Goal: Task Accomplishment & Management: Complete application form

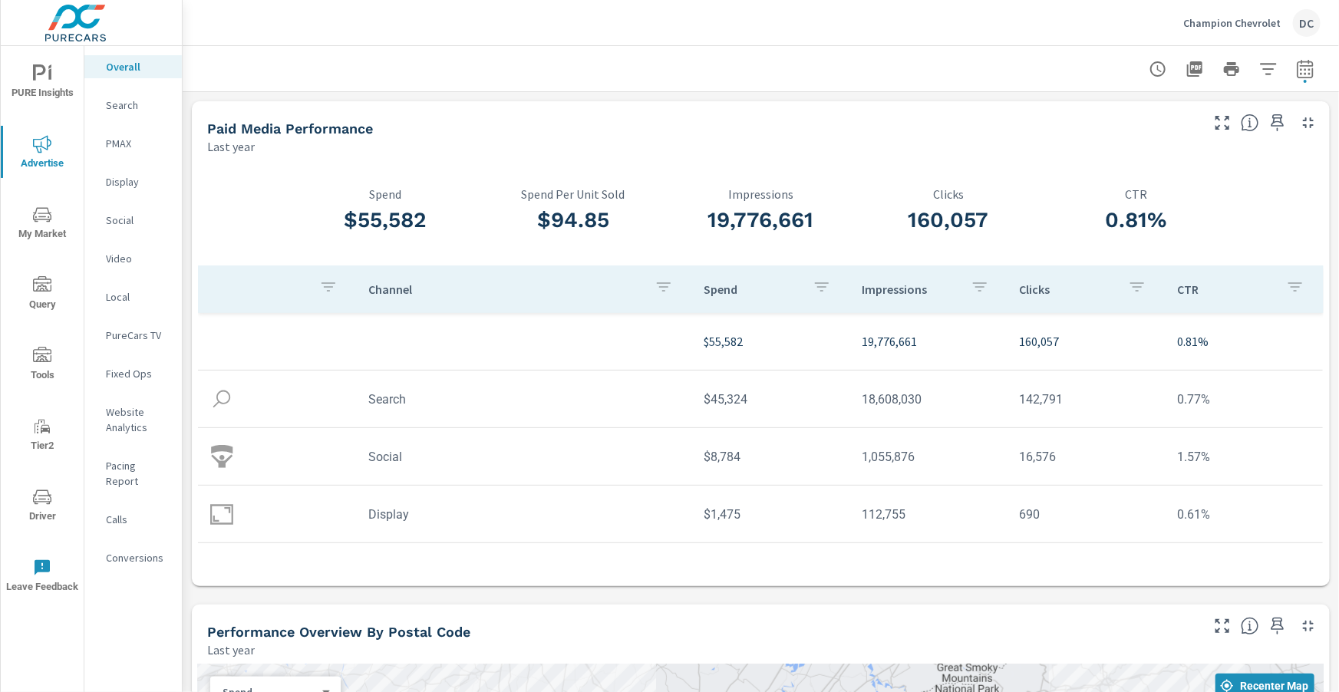
scroll to position [1066, 0]
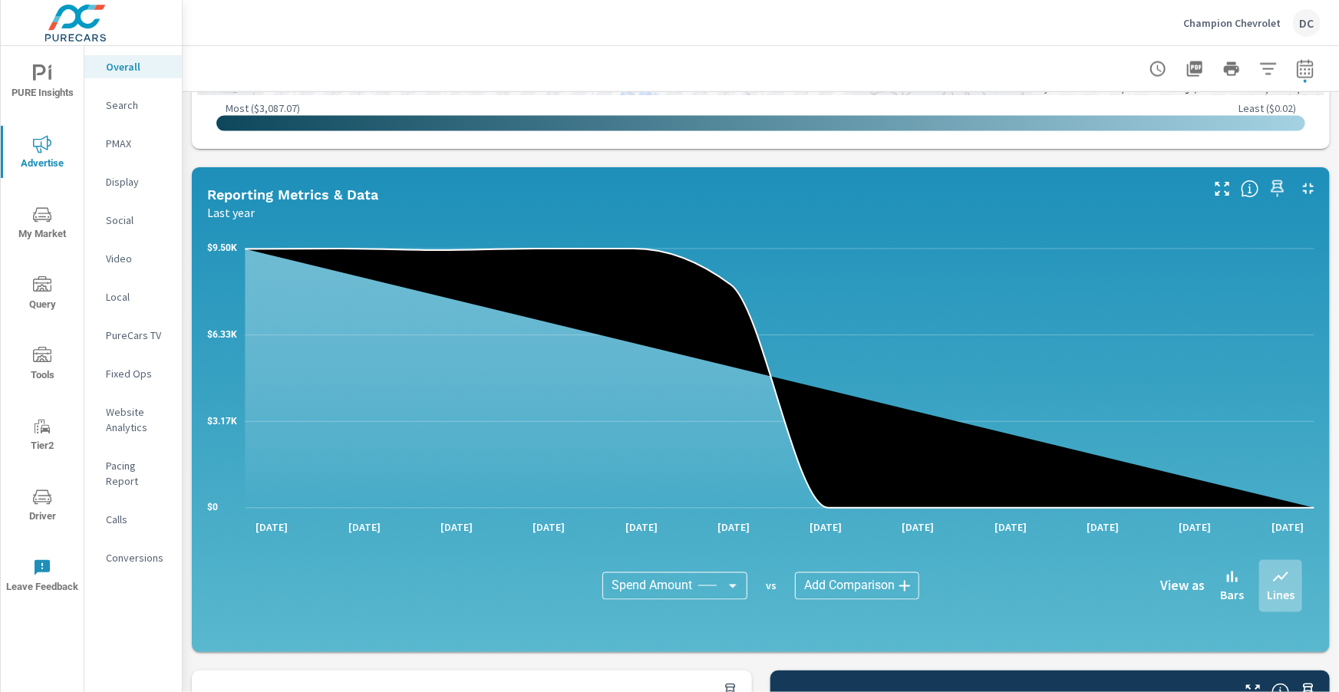
click at [1212, 25] on p "Champion Chevrolet" at bounding box center [1231, 23] width 97 height 14
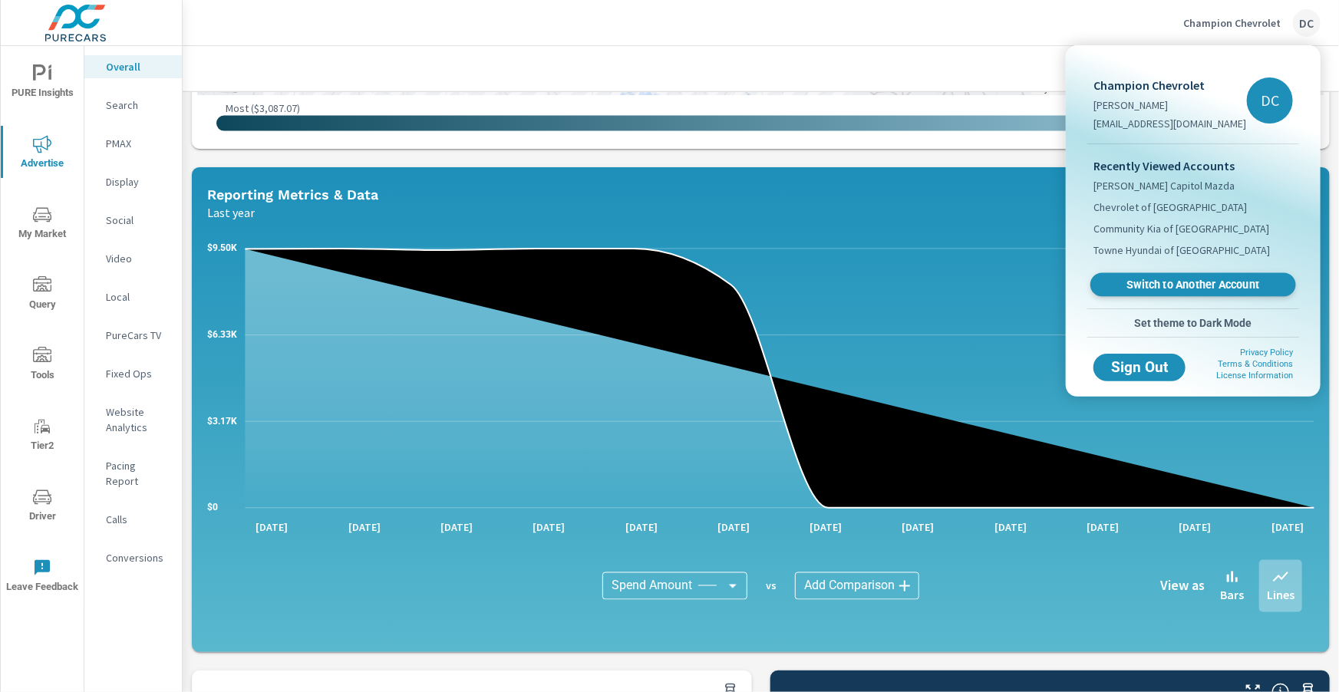
click at [1193, 283] on span "Switch to Another Account" at bounding box center [1193, 285] width 188 height 15
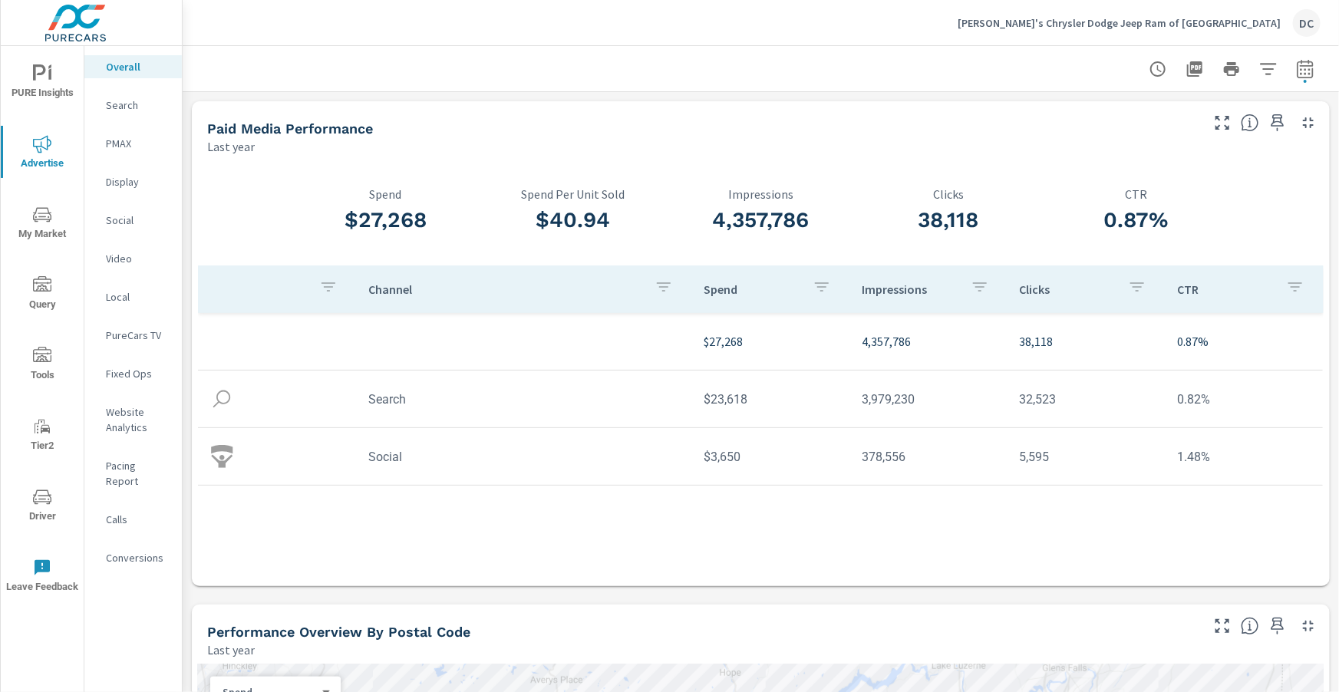
click at [37, 370] on span "Tools" at bounding box center [42, 366] width 74 height 38
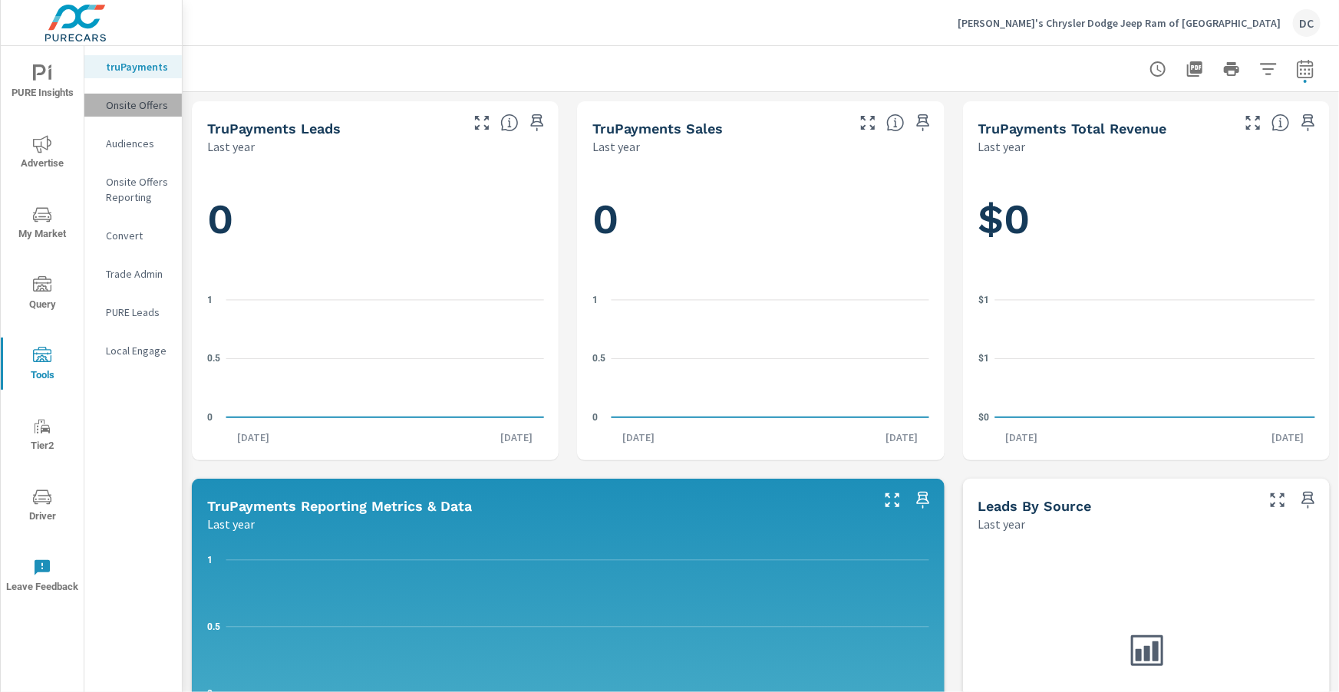
click at [142, 110] on p "Onsite Offers" at bounding box center [138, 104] width 64 height 15
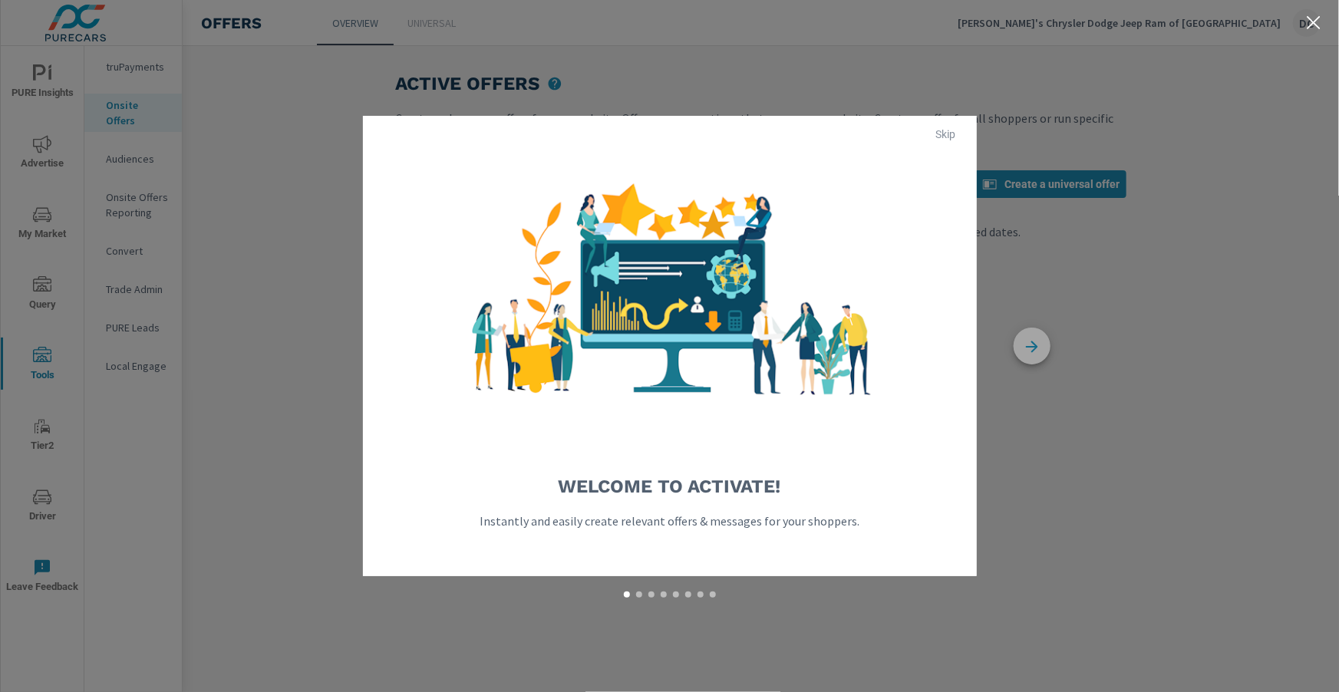
click at [1030, 351] on icon "button" at bounding box center [1031, 346] width 37 height 37
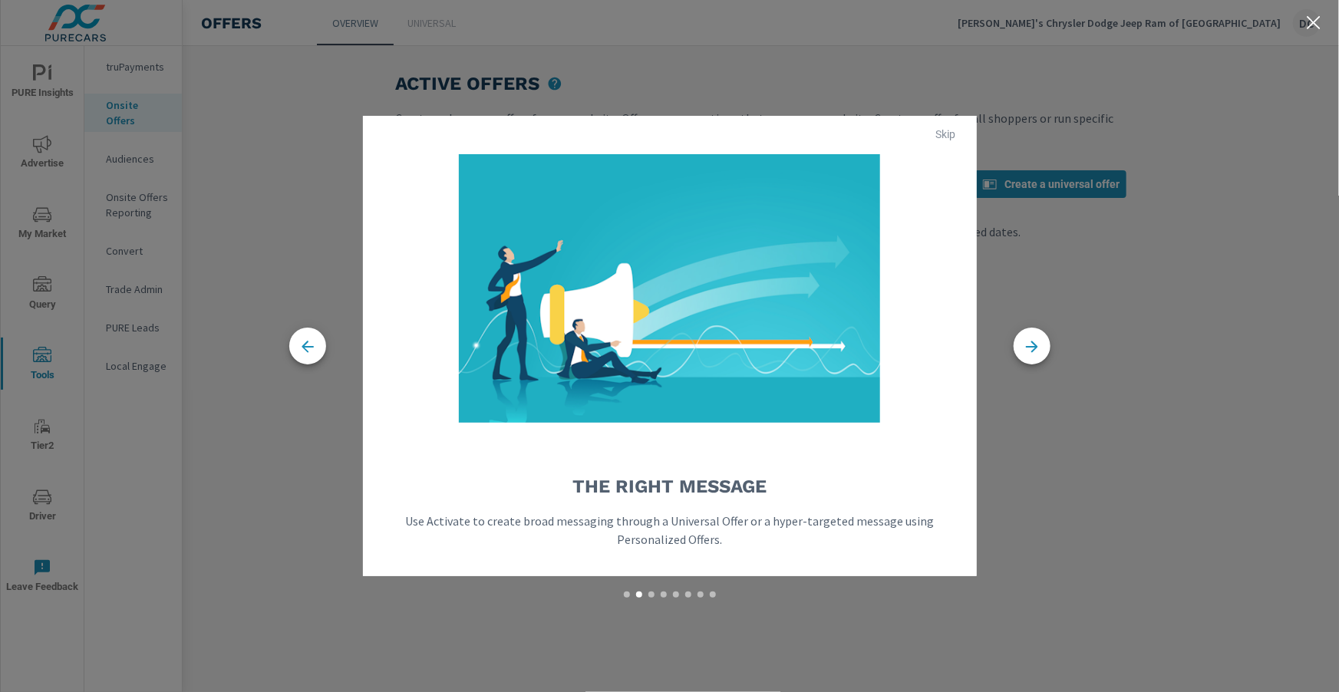
click at [931, 136] on span "Skip" at bounding box center [945, 134] width 37 height 14
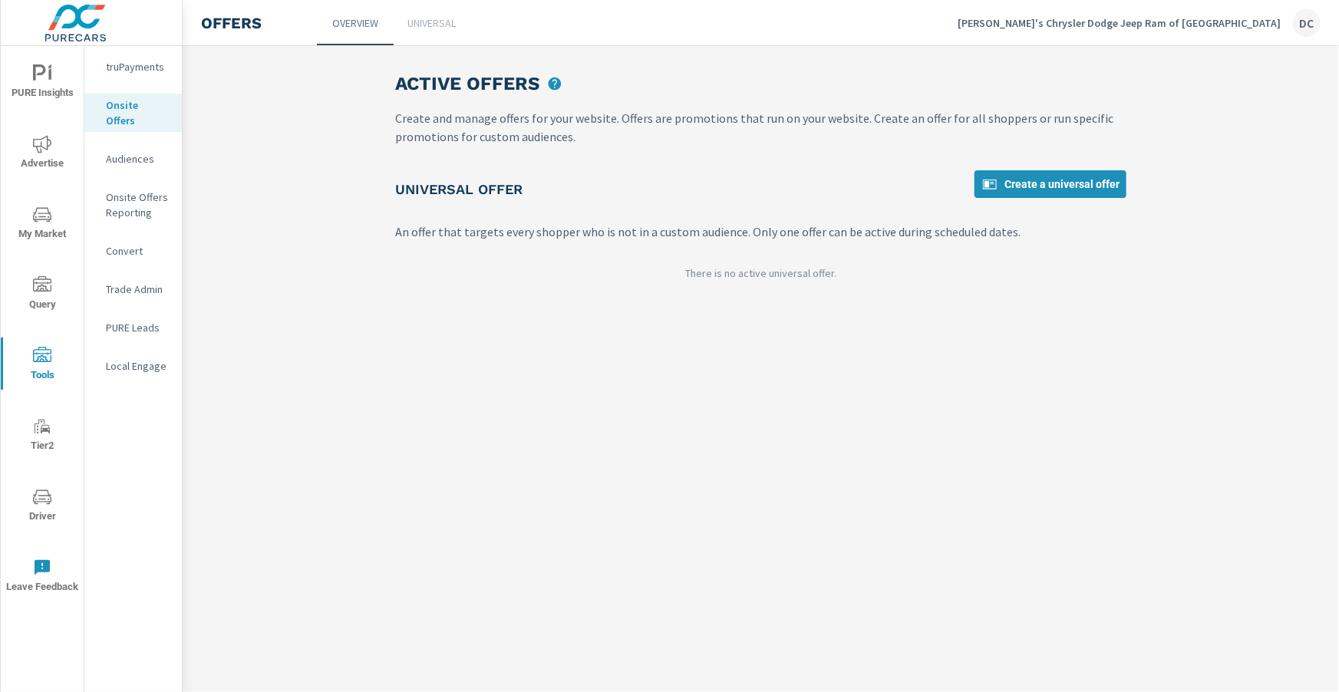
click at [119, 189] on p "Onsite Offers Reporting" at bounding box center [138, 204] width 64 height 31
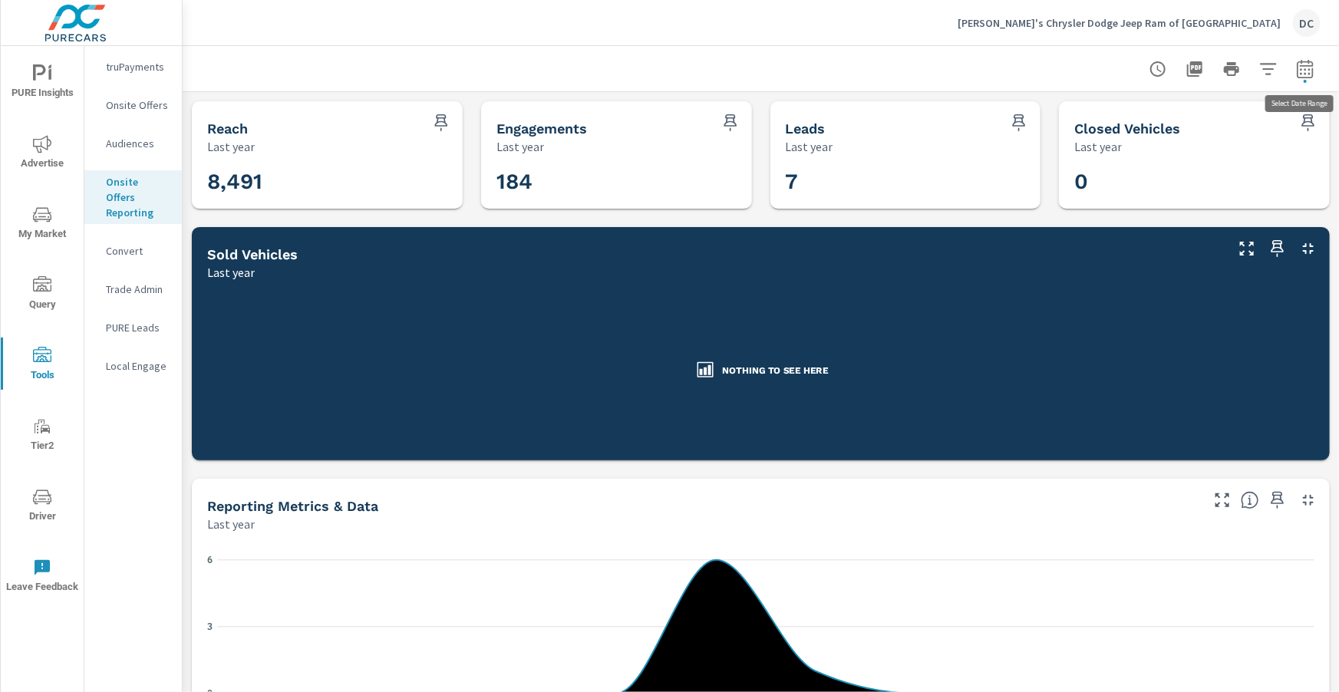
click at [1310, 73] on icon "button" at bounding box center [1305, 69] width 18 height 18
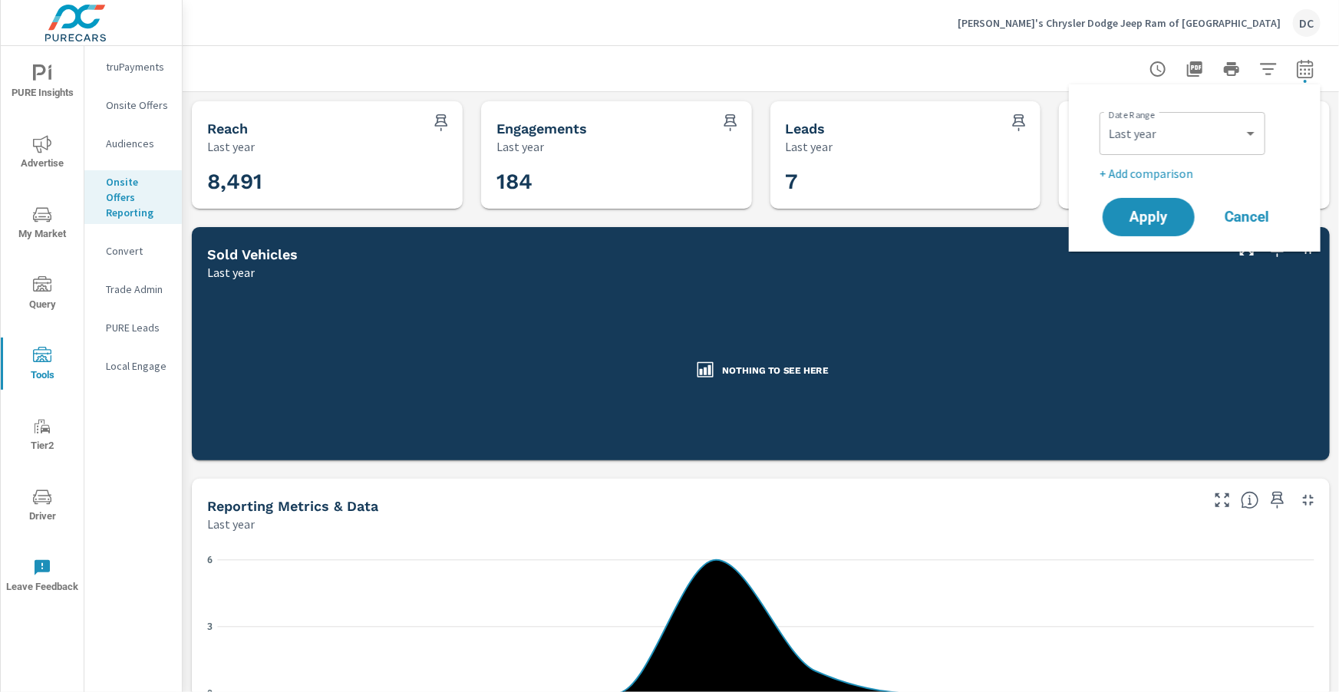
click at [1261, 127] on div "Custom Yesterday Last week Last 7 days Last 14 days Last 30 days Last 45 days L…" at bounding box center [1182, 133] width 166 height 43
click at [1250, 137] on select "Custom Yesterday Last week Last 7 days Last 14 days Last 30 days Last 45 days L…" at bounding box center [1181, 133] width 153 height 31
select select "Month to date"
click at [1166, 212] on span "Apply" at bounding box center [1148, 217] width 63 height 15
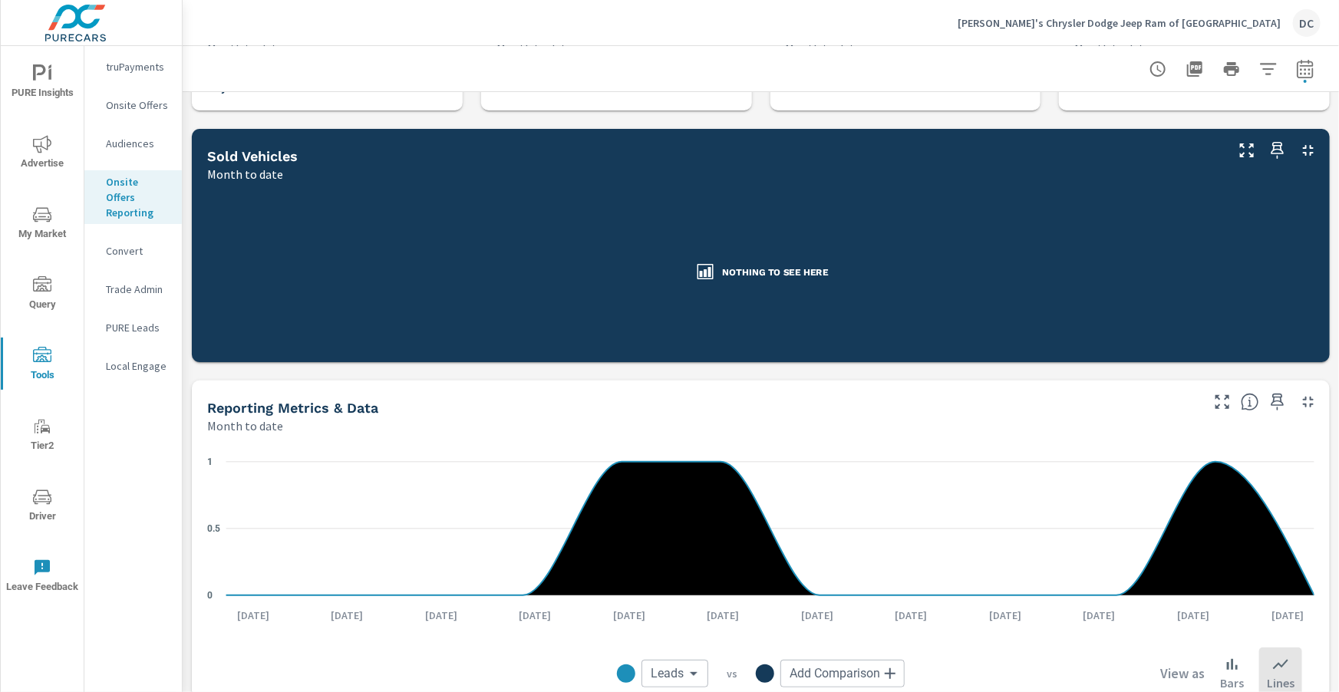
scroll to position [4, 0]
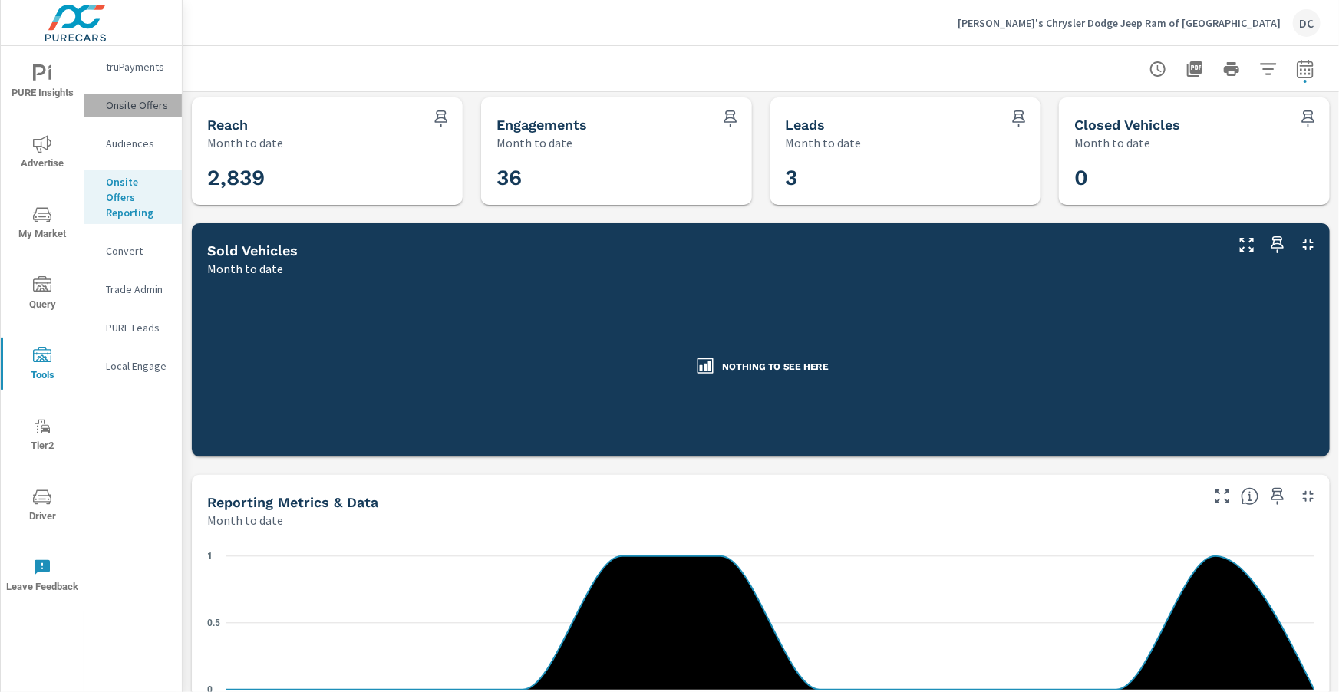
click at [133, 107] on p "Onsite Offers" at bounding box center [138, 104] width 64 height 15
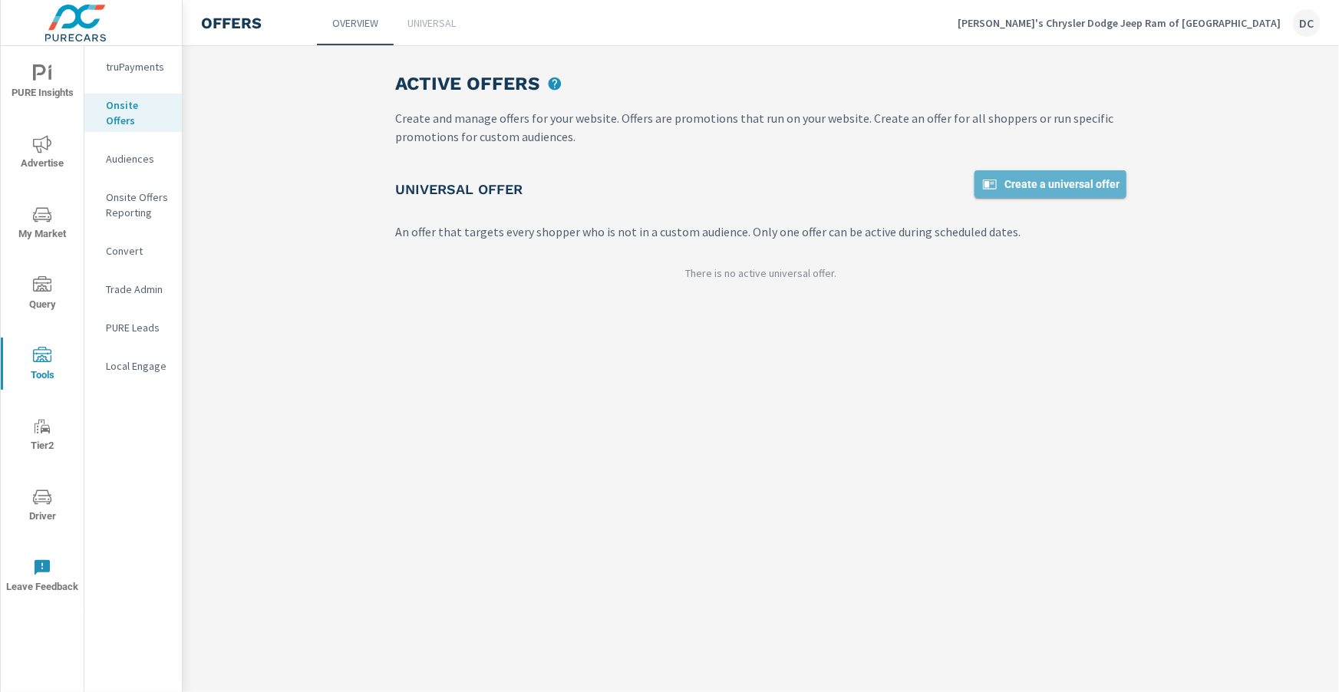
click at [1037, 181] on span "Create a universal offer" at bounding box center [1050, 184] width 140 height 18
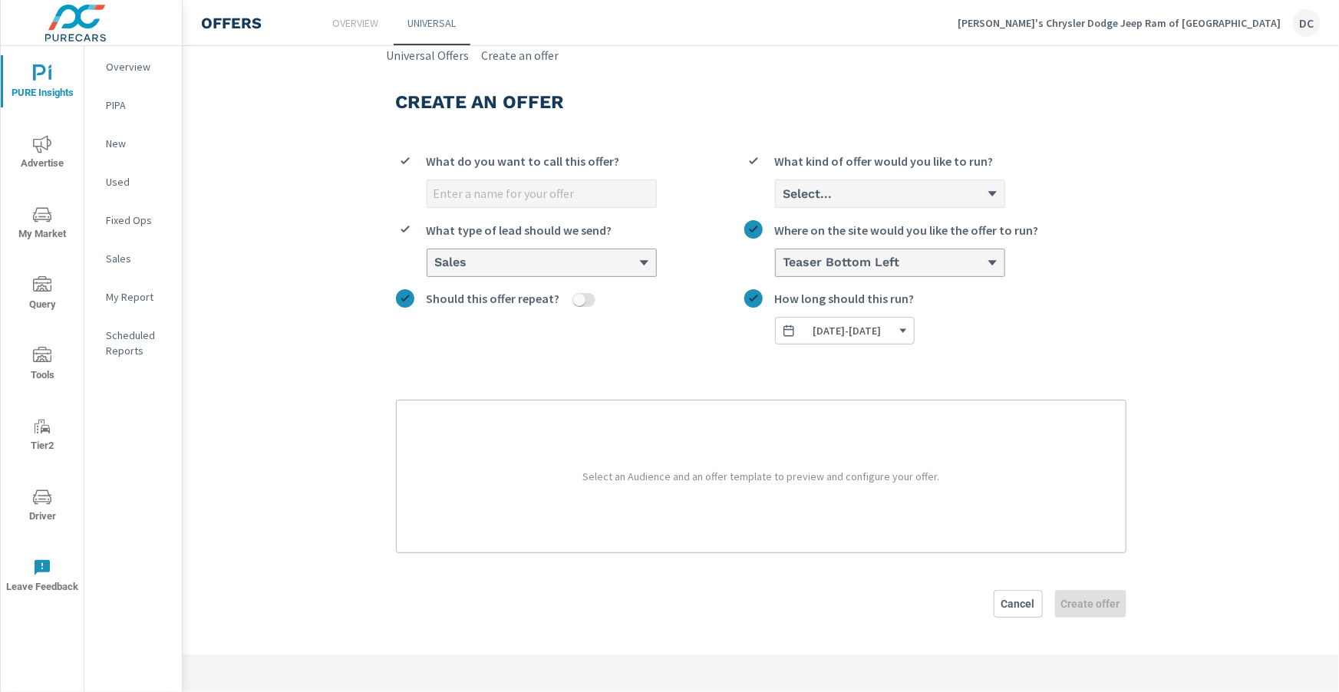
click at [438, 193] on input "What do you want to call this offer?" at bounding box center [541, 193] width 229 height 27
type input "Pre Labor Day Sale"
click at [863, 197] on div "Select..." at bounding box center [884, 193] width 205 height 15
click at [783, 197] on input "Select... What kind of offer would you like to run?" at bounding box center [783, 193] width 2 height 15
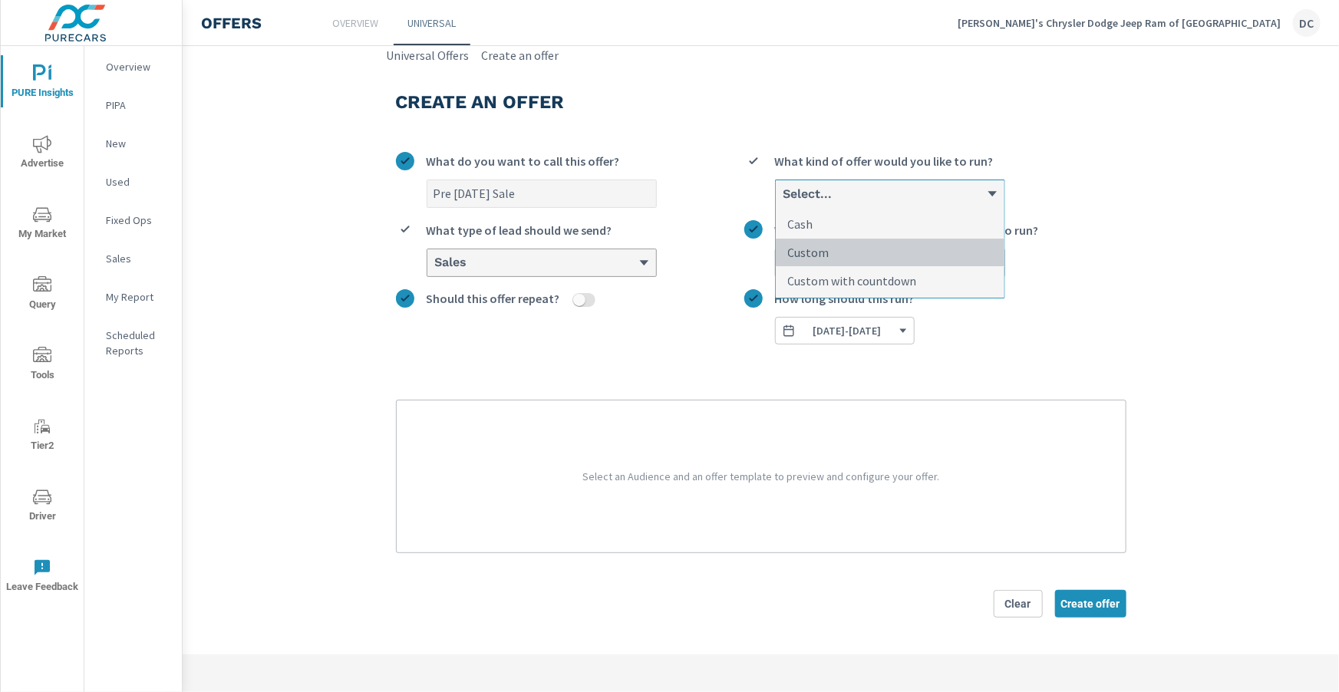
click at [909, 255] on li "Custom" at bounding box center [890, 253] width 229 height 28
click at [783, 201] on input "option Custom focused, 2 of 3. 3 results available. Use Up and Down to choose o…" at bounding box center [783, 193] width 2 height 15
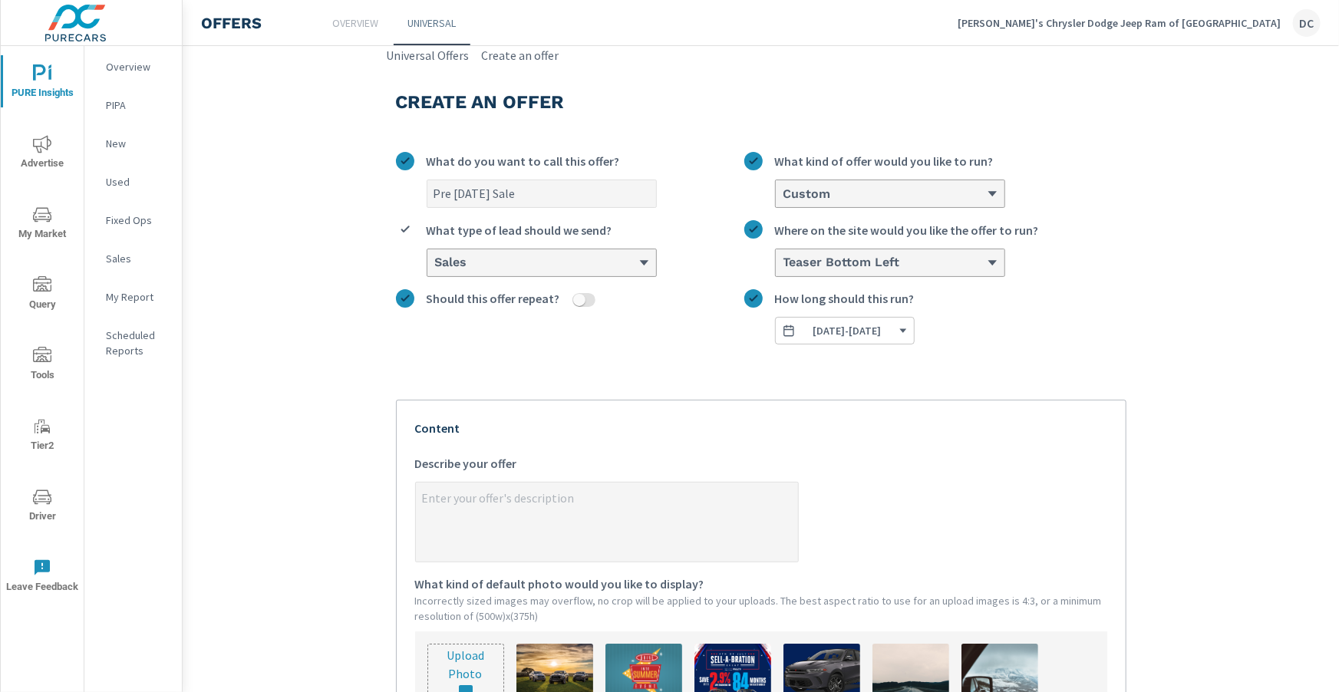
type textarea "x"
click at [478, 500] on textarea "x Describe your offer" at bounding box center [607, 523] width 382 height 77
paste textarea "Pre labor day sale August 16th. Click here to register."
type textarea "Pre labor day sale August 16th. Click here to register."
type textarea "x"
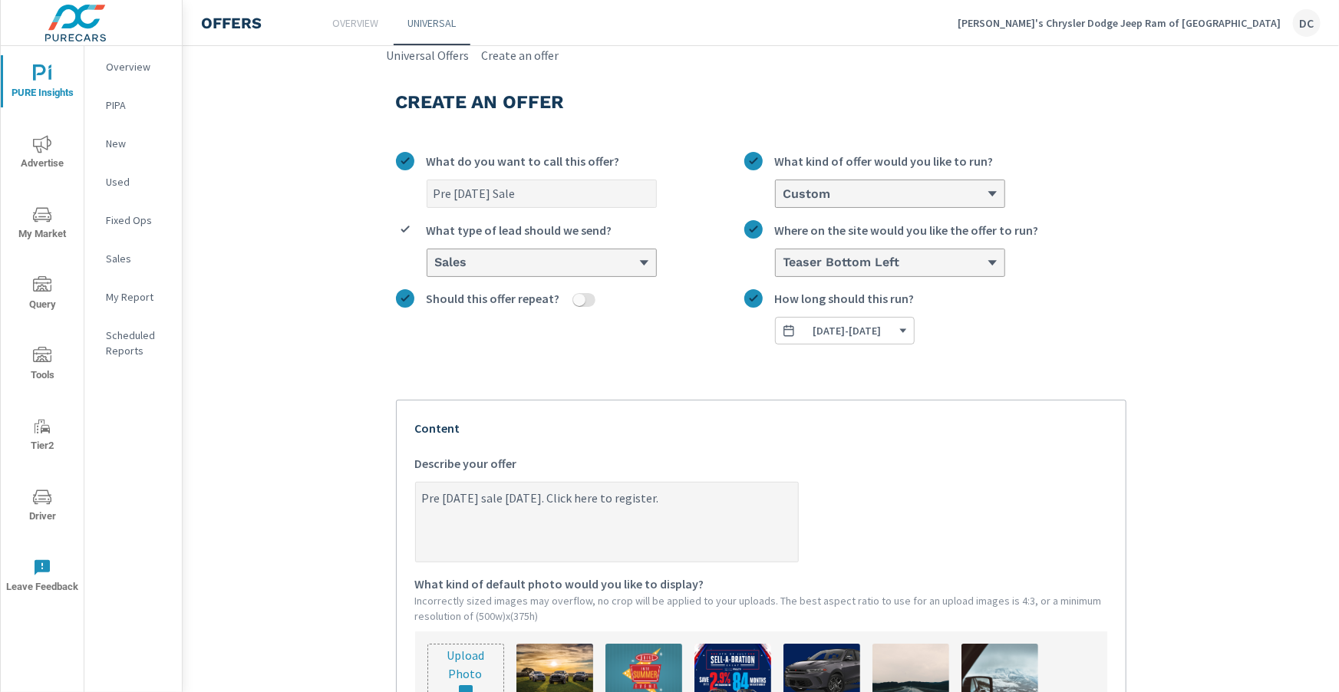
drag, startPoint x: 445, startPoint y: 498, endPoint x: 456, endPoint y: 500, distance: 11.0
click at [447, 499] on textarea "Pre labor day sale August 16th. Click here to register." at bounding box center [607, 523] width 382 height 77
type textarea "Pre abor day sale August 16th. Click here to register."
type textarea "x"
type textarea "Pre Labor day sale August 16th. Click here to register."
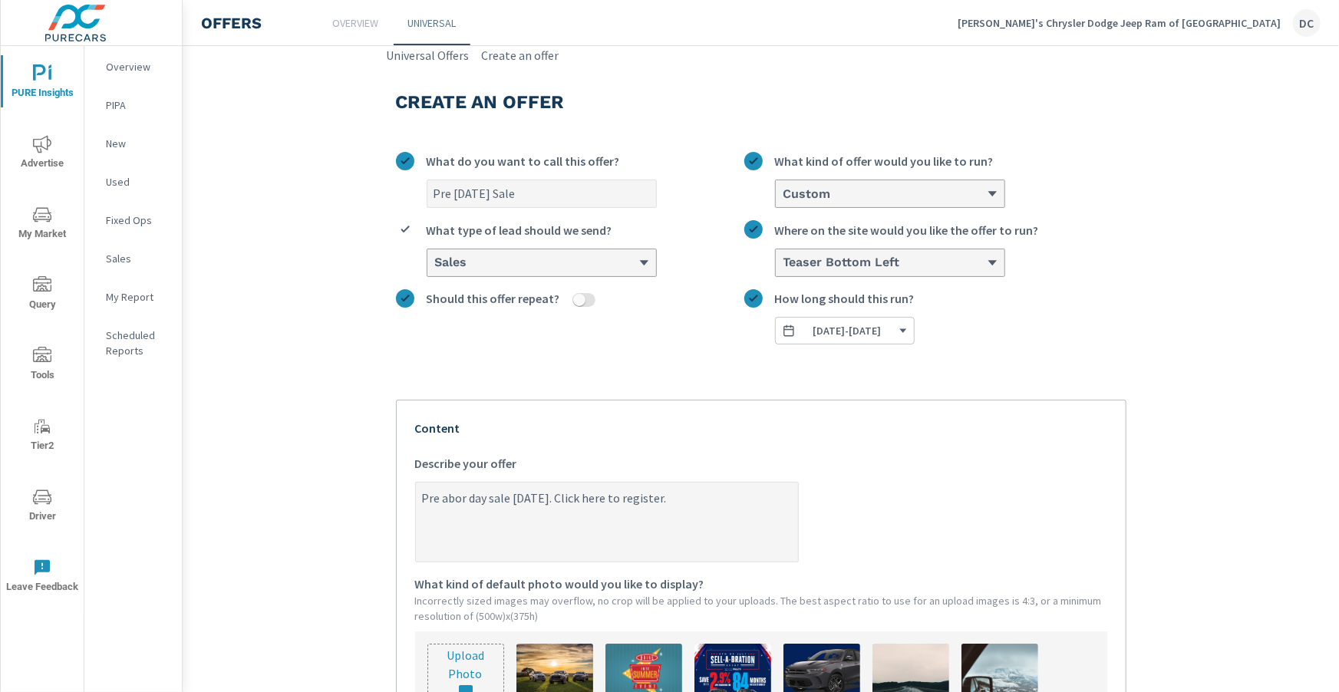
type textarea "x"
click at [479, 494] on textarea "Pre Labor day sale August 16th. Click here to register." at bounding box center [607, 523] width 382 height 77
type textarea "Pre Labor ay sale August 16th. Click here to register."
type textarea "x"
type textarea "Pre Labor Day sale August 16th. Click here to register."
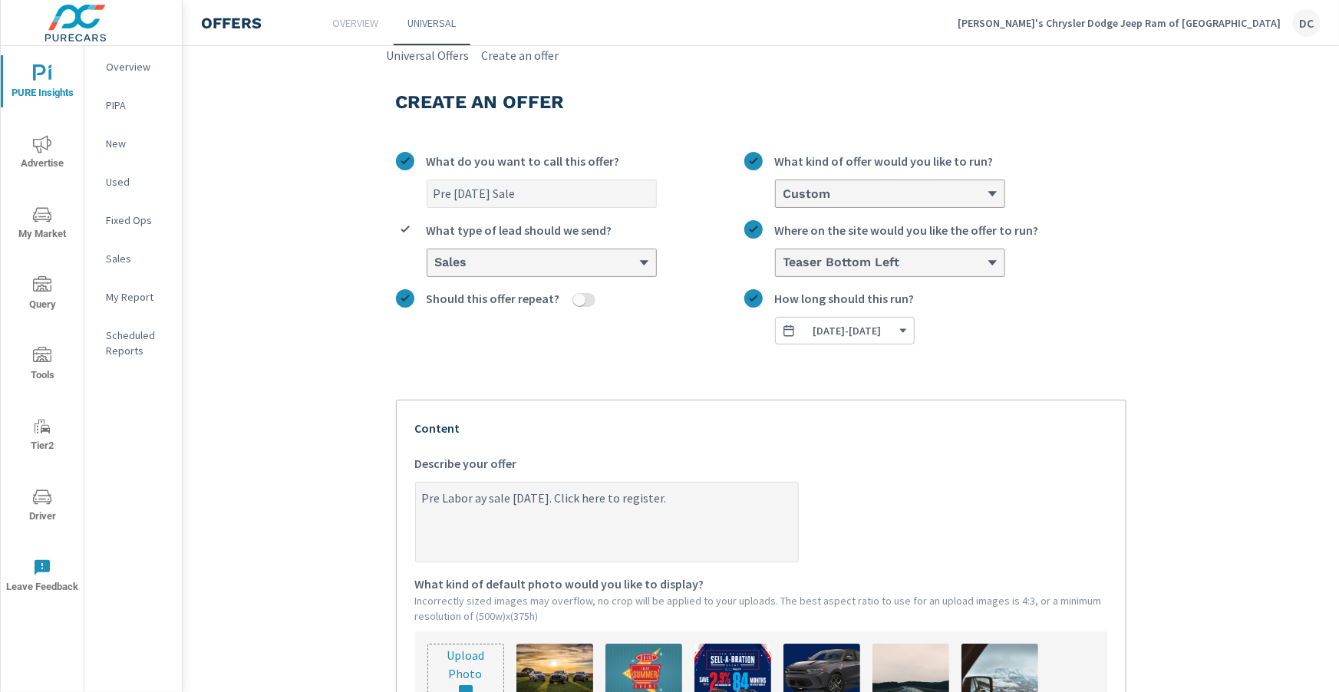
type textarea "x"
click at [418, 498] on textarea "Pre Labor Day sale August 16th. Click here to register." at bounding box center [607, 523] width 382 height 77
type textarea "TPre Labor Day sale August 16th. Click here to register."
type textarea "x"
type textarea "ThPre Labor Day sale August 16th. Click here to register."
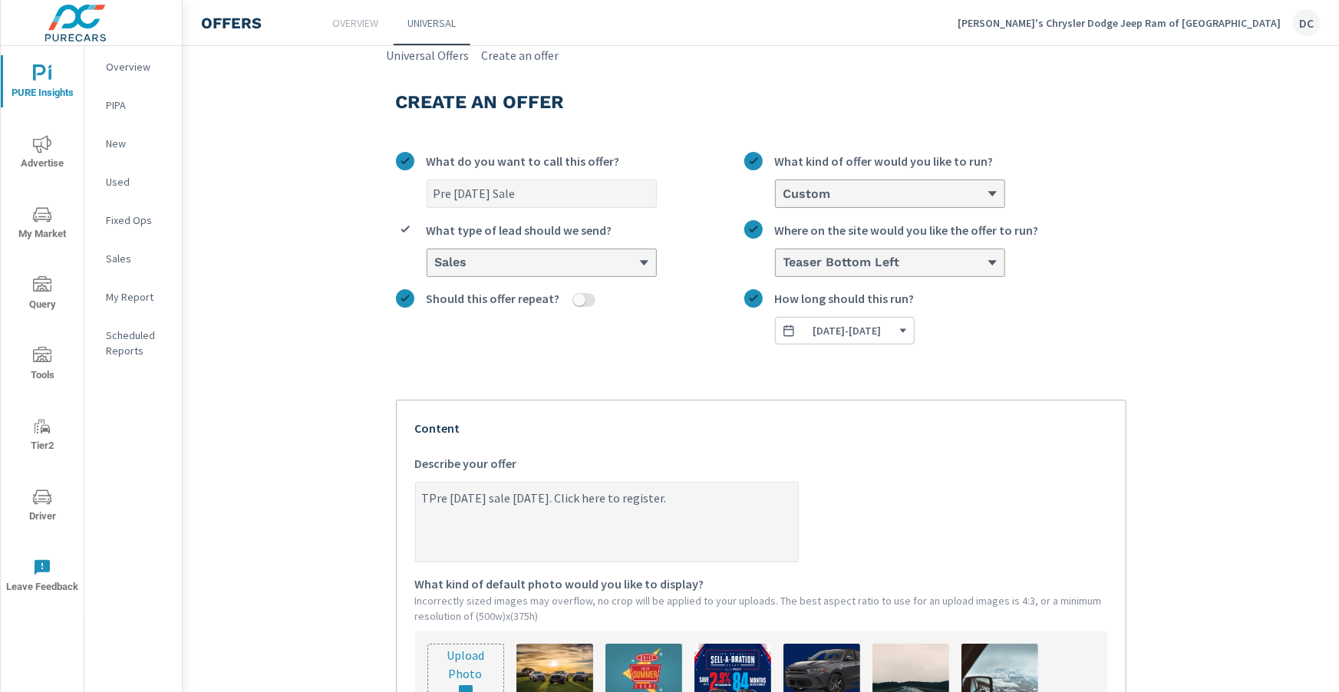
type textarea "x"
type textarea "ThePre Labor Day sale August 16th. Click here to register."
type textarea "x"
type textarea "The Pre Labor Day sale August 16th. Click here to register."
type textarea "x"
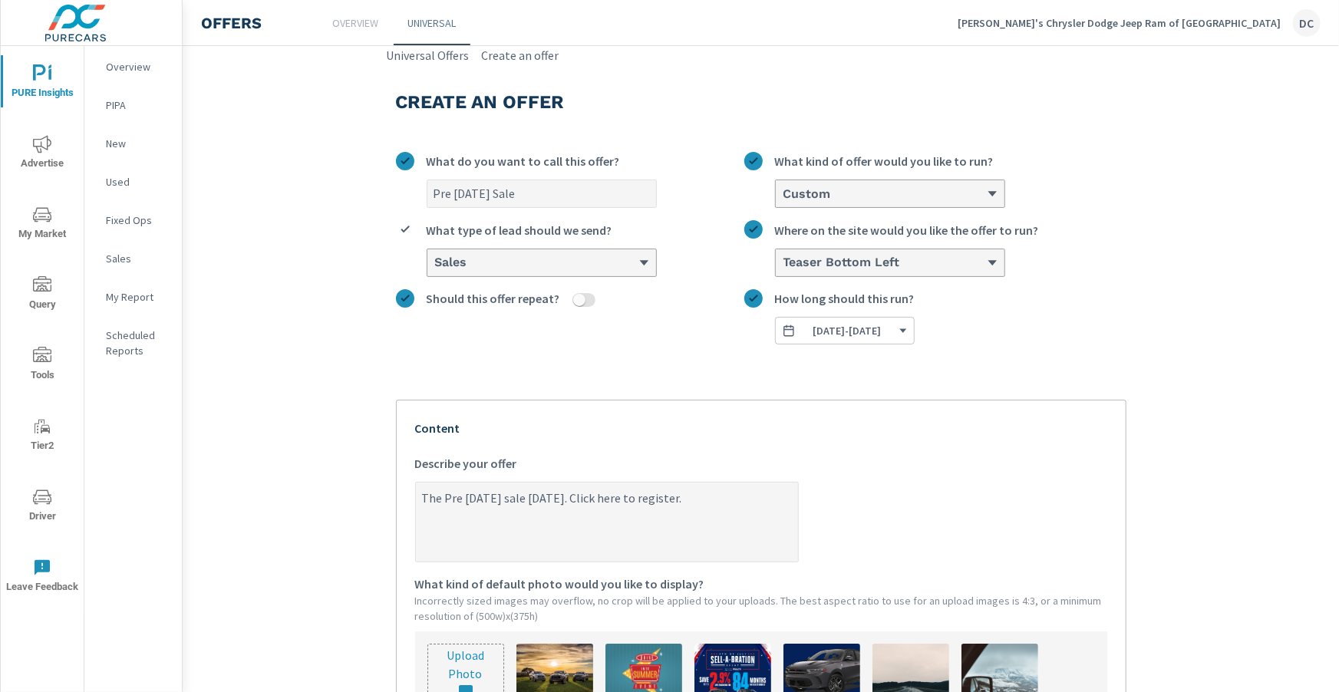
click at [459, 496] on textarea "The Pre Labor Day sale August 16th. Click here to register." at bounding box center [607, 523] width 382 height 77
type textarea "The PreLabor Day sale August 16th. Click here to register."
type textarea "x"
type textarea "The Pre-Labor Day sale August 16th. Click here to register."
type textarea "x"
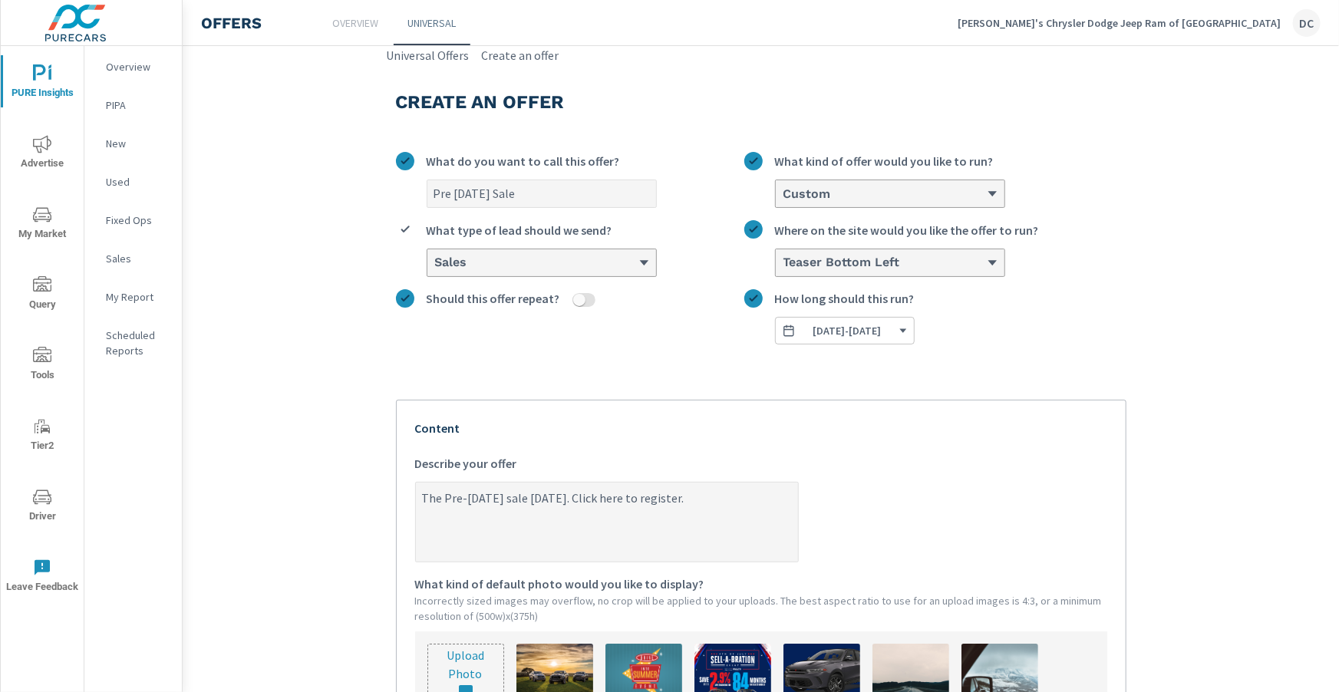
click at [542, 499] on textarea "The Pre-Labor Day sale August 16th. Click here to register." at bounding box center [607, 523] width 382 height 77
type textarea "The Pre-Labor Day sale August 16th. Click here to register."
type textarea "x"
type textarea "The Pre-Labor Day sale bAugust 16th. Click here to register."
type textarea "x"
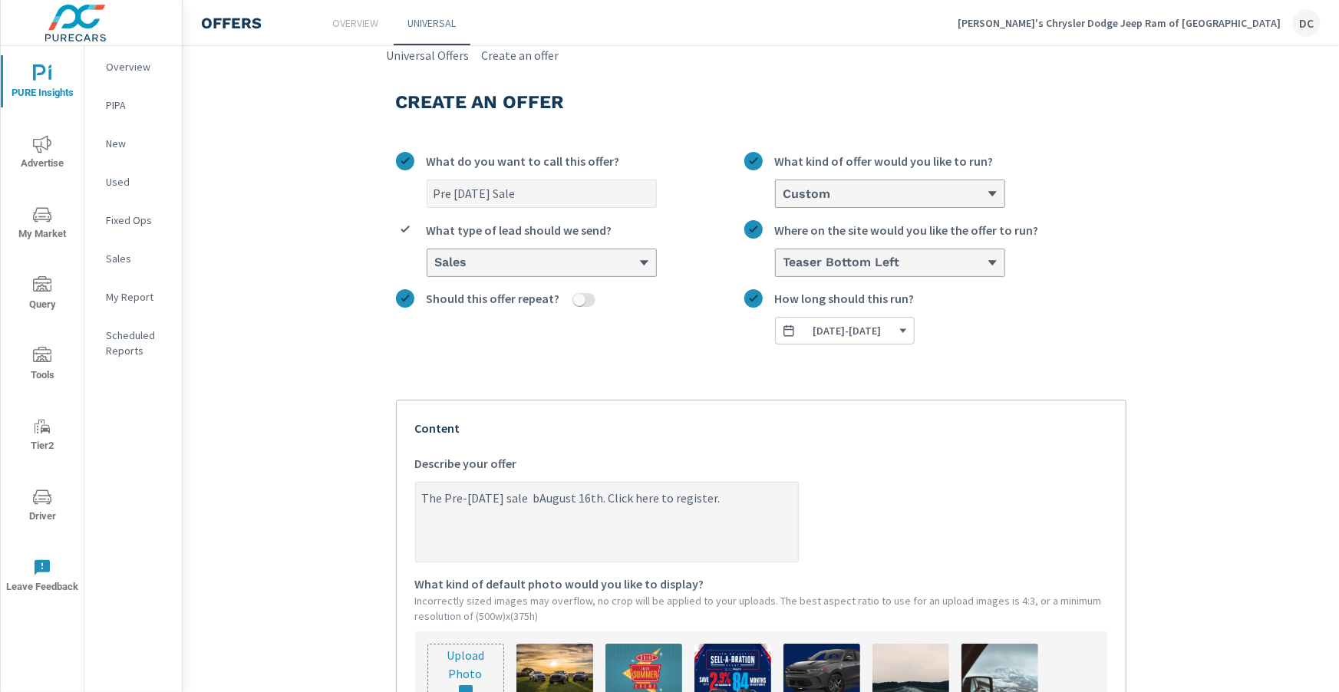
type textarea "The Pre-Labor Day sale beAugust 16th. Click here to register."
type textarea "x"
type textarea "The Pre-Labor Day sale begAugust 16th. Click here to register."
type textarea "x"
type textarea "The Pre-Labor Day sale begiAugust 16th. Click here to register."
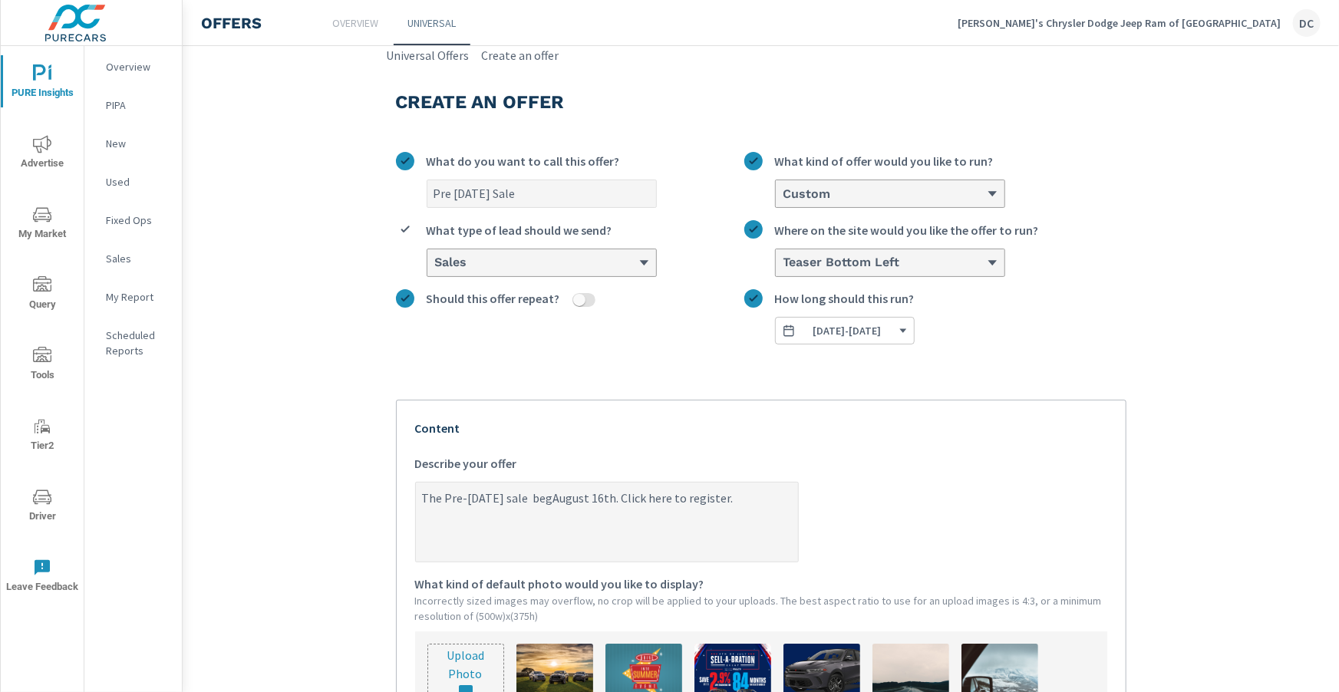
type textarea "x"
type textarea "The Pre-Labor Day sale beginAugust 16th. Click here to register."
type textarea "x"
type textarea "The Pre-Labor Day sale beginsAugust 16th. Click here to register."
type textarea "x"
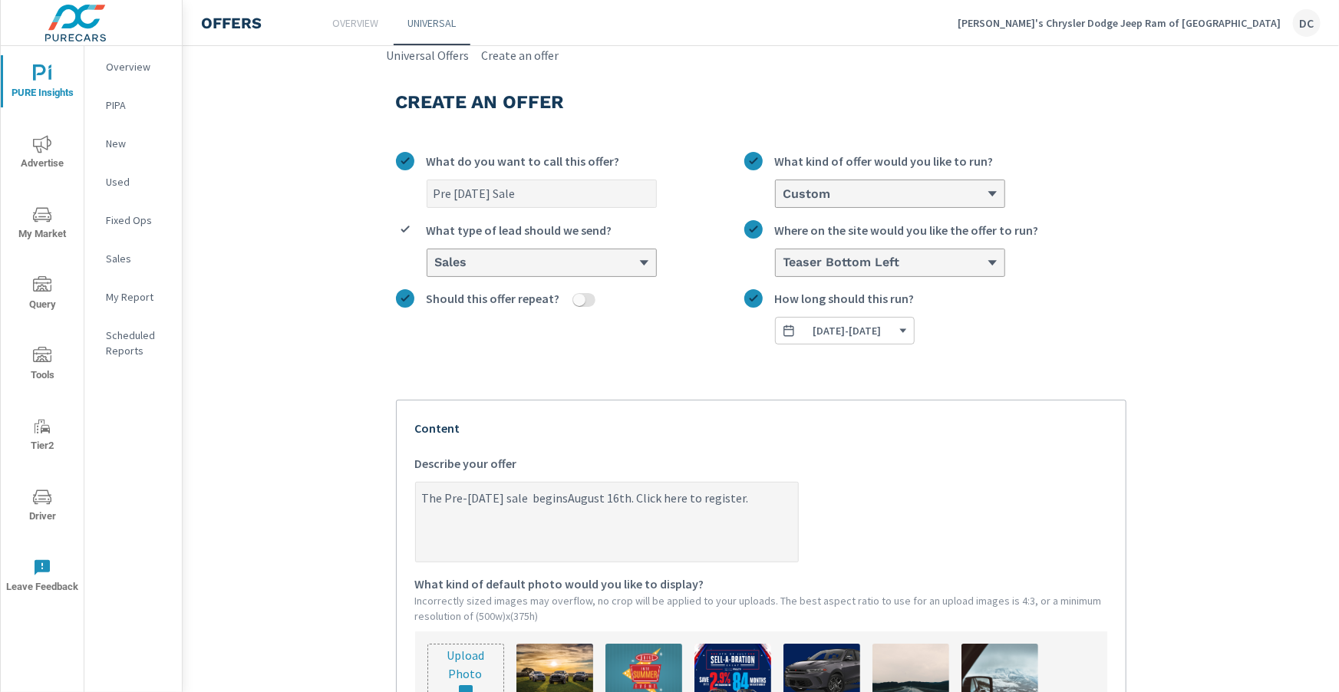
type textarea "The Pre-Labor Day sale begins August 16th. Click here to register."
type textarea "x"
click at [644, 497] on textarea "The Pre-Labor Day sale begins August 16th. Click here to register." at bounding box center [607, 523] width 382 height 77
type textarea "The Pre-Labor Day sale begins August 16th Click here to register."
type textarea "x"
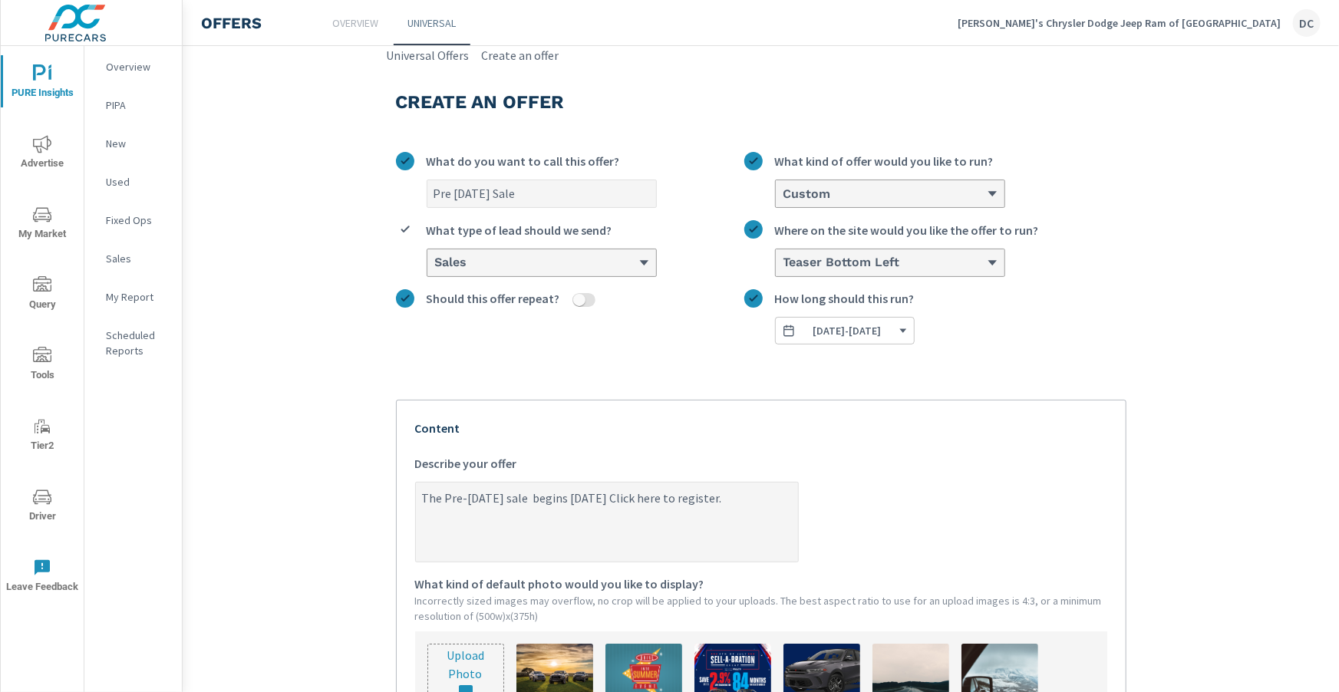
type textarea "The Pre-Labor Day sale begins August 16th! Click here to register."
type textarea "x"
type textarea "The Pre-Labor Day sale begins August 16th! Click here to register."
type textarea "x"
type textarea "The Pre-Labor Day sale begins August 16th! C Click here to register."
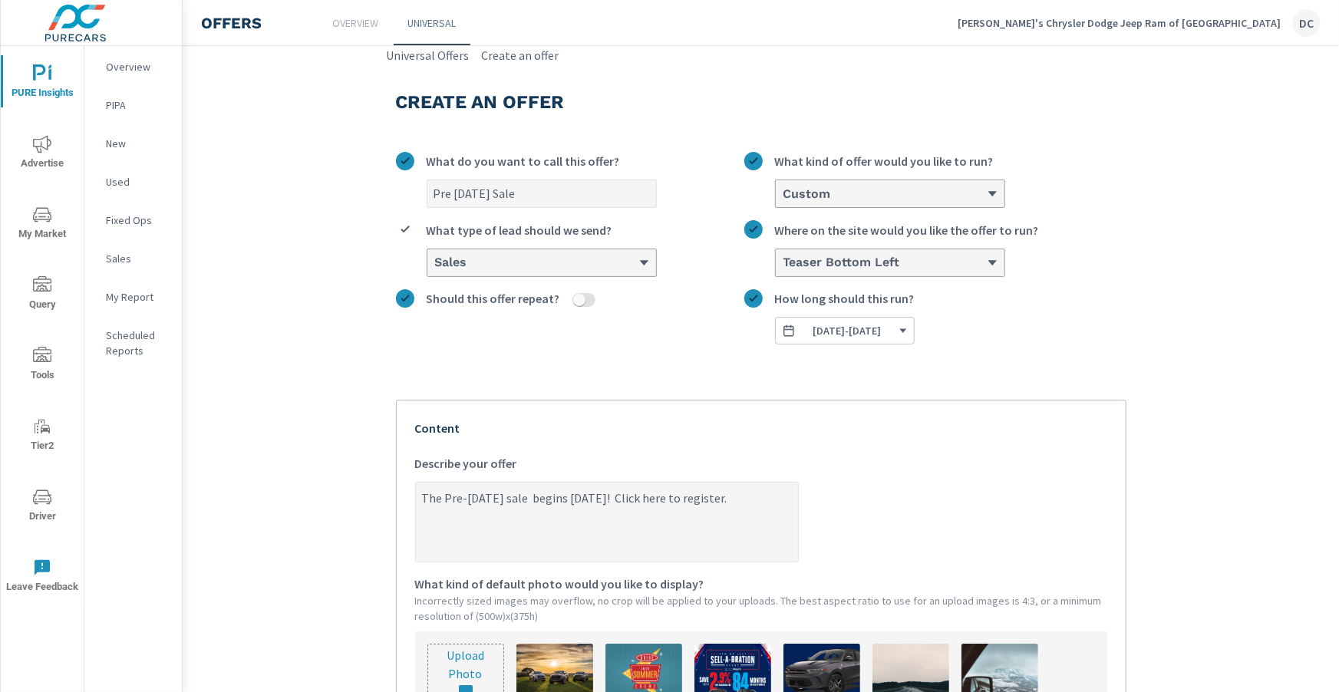
type textarea "x"
type textarea "The Pre-Labor Day sale begins August 16th! Co Click here to register."
type textarea "x"
type textarea "The Pre-Labor Day sale begins August 16th! Com Click here to register."
type textarea "x"
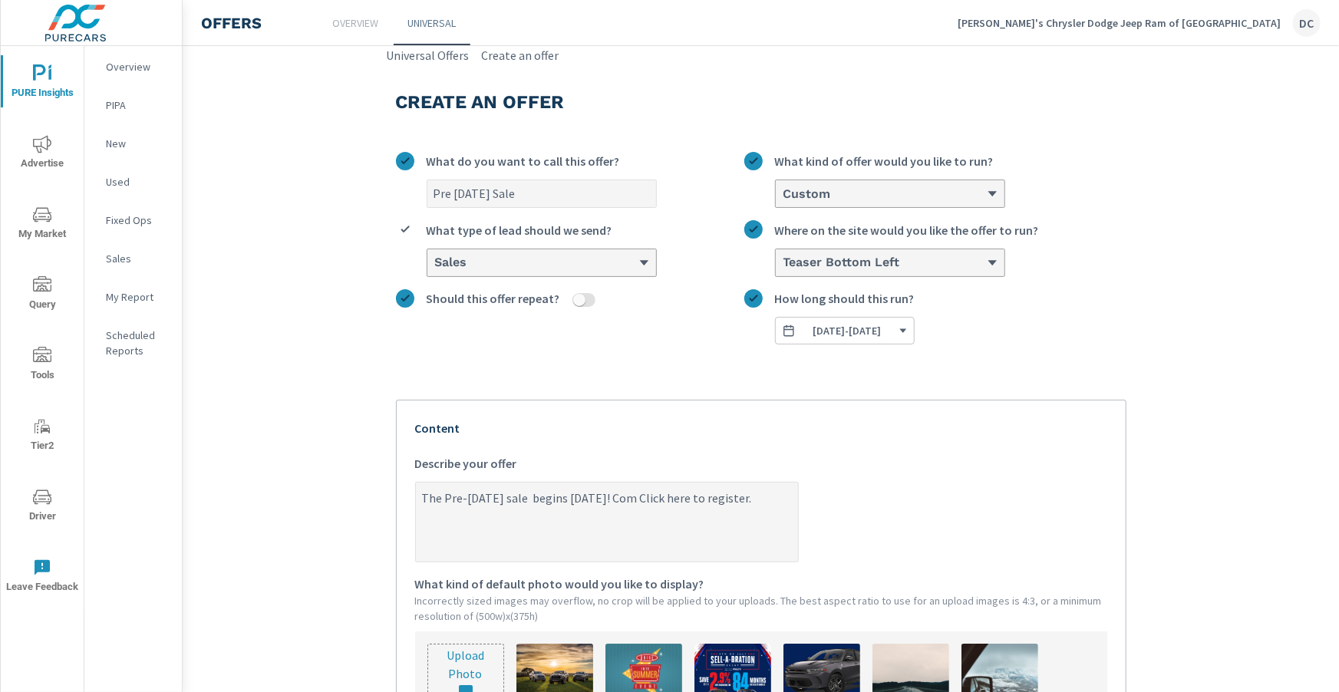
type textarea "The Pre-Labor Day sale begins August 16th! Comp Click here to register."
type textarea "x"
type textarea "The Pre-Labor Day sale begins August 16th! Compl Click here to register."
type textarea "x"
type textarea "The Pre-Labor Day sale begins August 16th! Comple Click here to register."
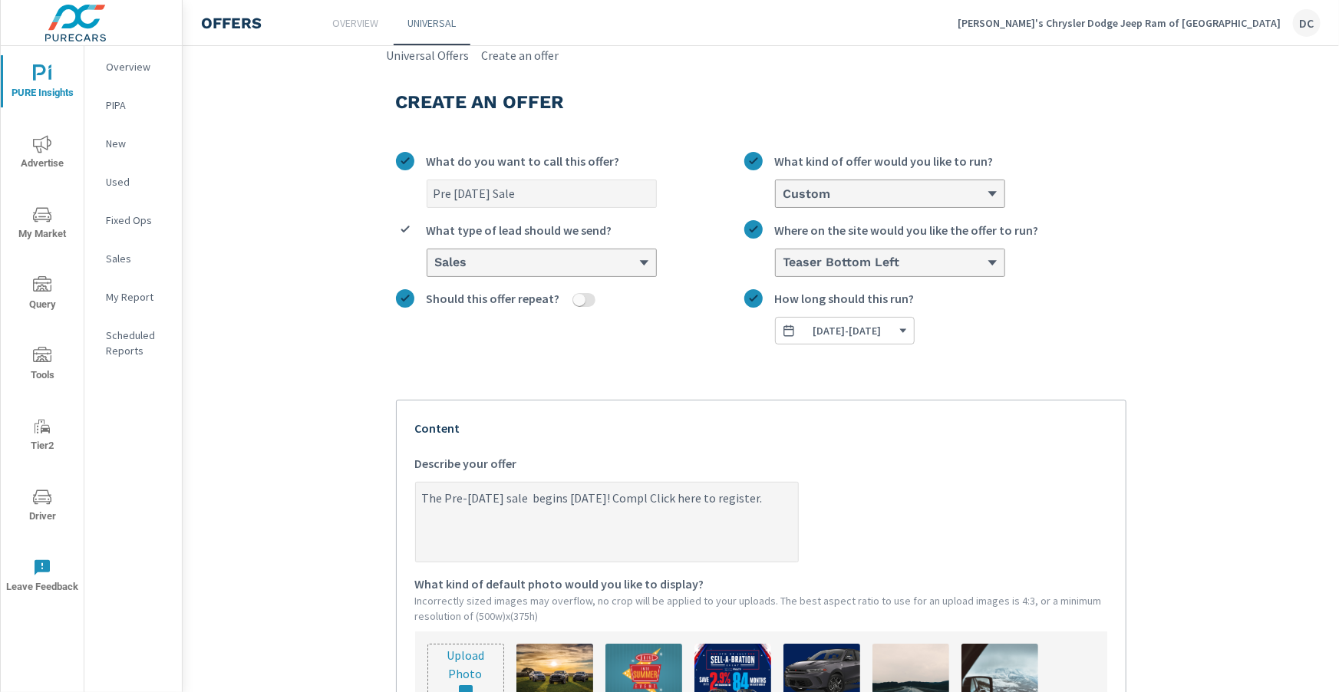
type textarea "x"
type textarea "The Pre-Labor Day sale begins August 16th! Complet Click here to register."
type textarea "x"
type textarea "The Pre-Labor Day sale begins August 16th! Complete Click here to register."
type textarea "x"
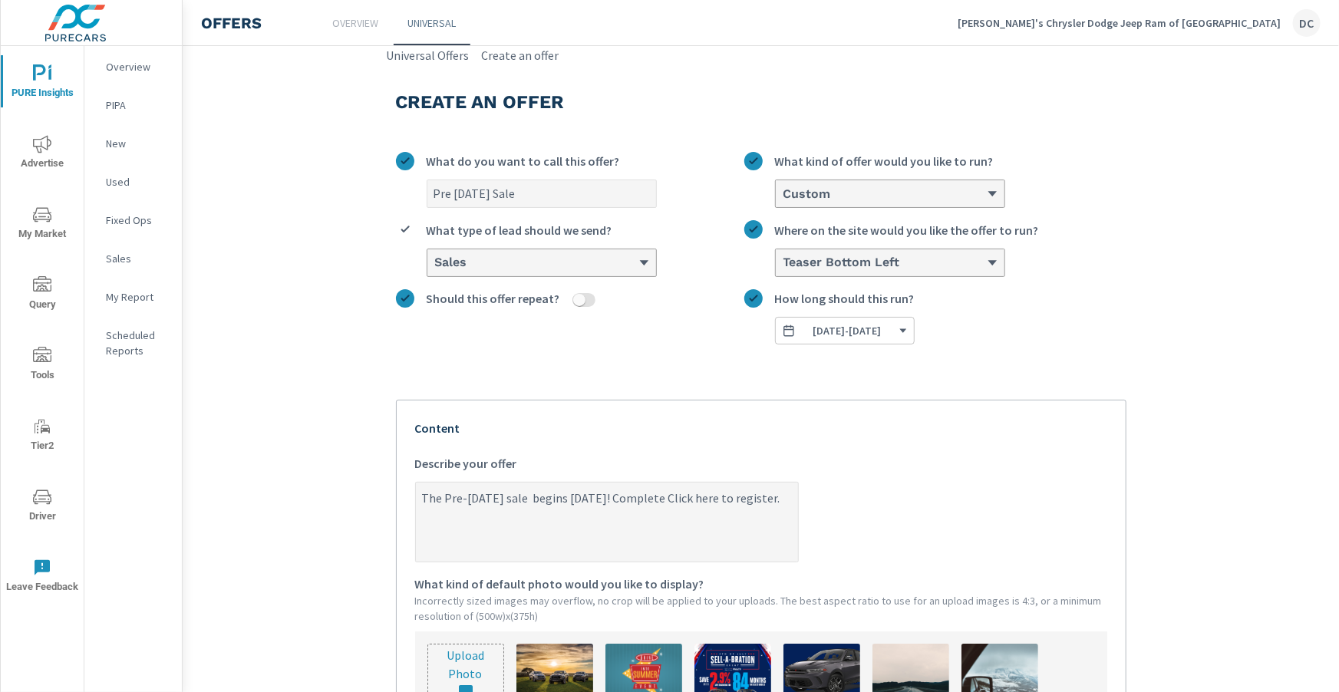
type textarea "The Pre-Labor Day sale begins August 16th! Complete Click here to register."
type textarea "x"
type textarea "The Pre-Labor Day sale begins August 16th! Complete t Click here to register."
type textarea "x"
type textarea "The Pre-Labor Day sale begins August 16th! Complete th Click here to register."
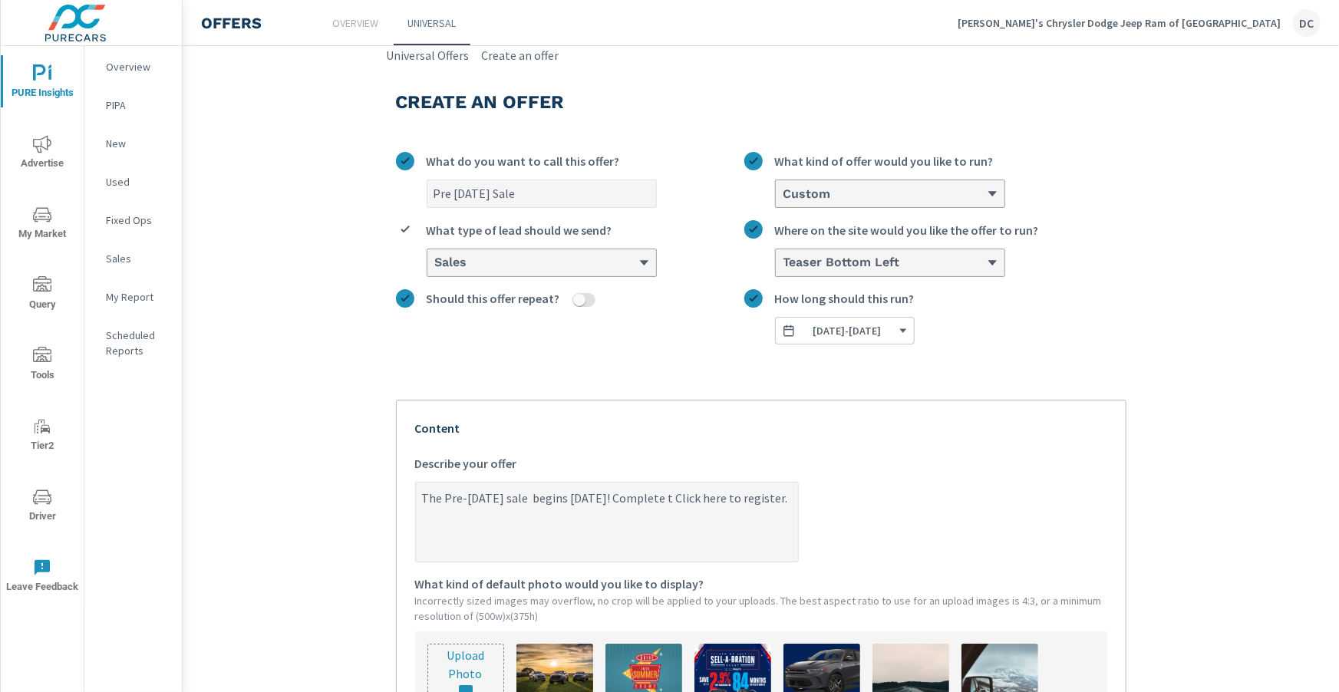
type textarea "x"
type textarea "The Pre-Labor Day sale begins August 16th! Complete the Click here to register."
type textarea "x"
type textarea "The Pre-Labor Day sale begins August 16th! Complete the Click here to register."
type textarea "x"
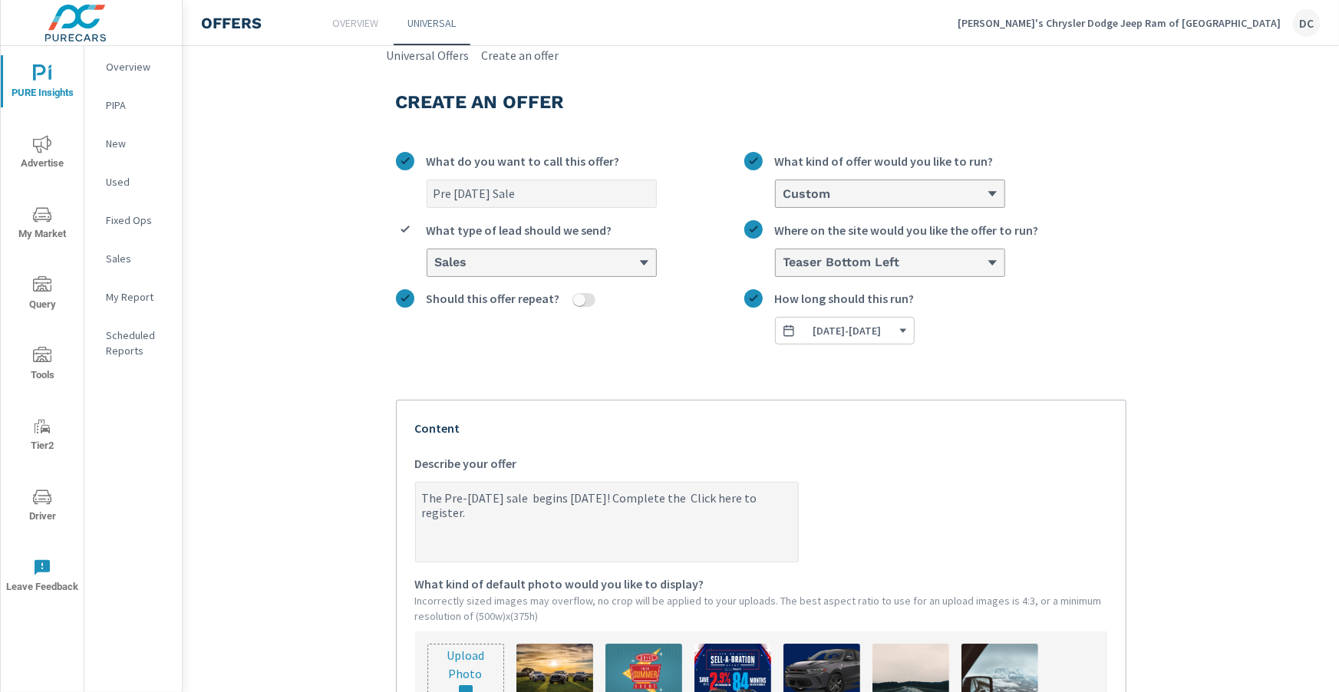
type textarea "The Pre-Labor Day sale begins August 16th! Complete the f Click here to registe…"
type textarea "x"
type textarea "The Pre-Labor Day sale begins August 16th! Complete the fo Click here to regist…"
type textarea "x"
type textarea "The Pre-Labor Day sale begins August 16th! Complete the for Click here to regis…"
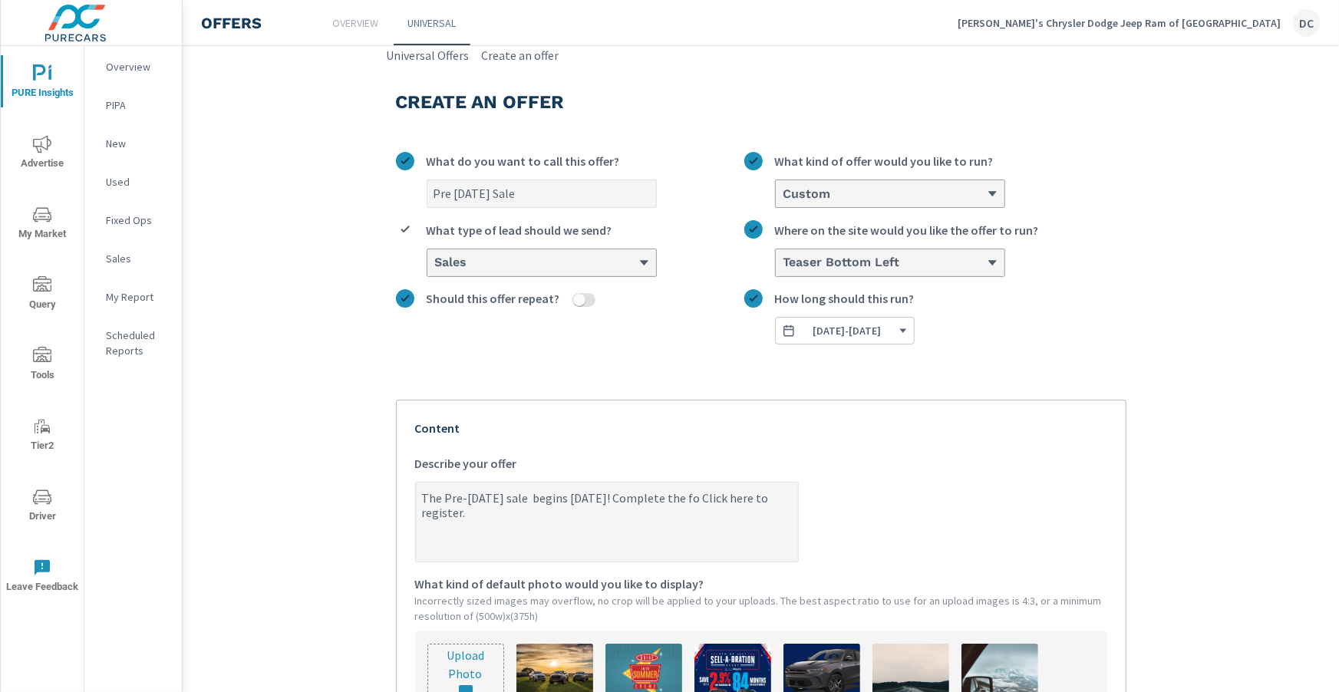
type textarea "x"
type textarea "The Pre-Labor Day sale begins August 16th! Complete the form Click here to regi…"
type textarea "x"
type textarea "The Pre-Labor Day sale begins August 16th! Complete the form Click here to regi…"
type textarea "x"
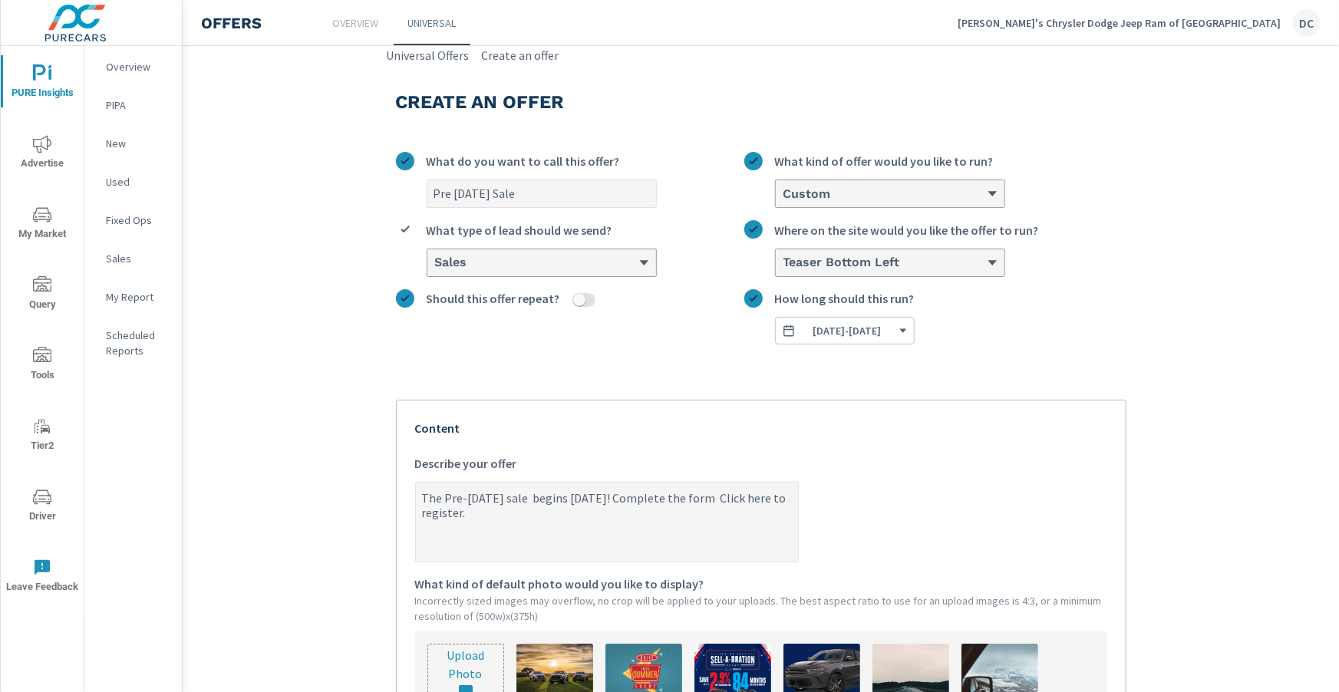
type textarea "The Pre-Labor Day sale begins August 16th! Complete the form t Click here to re…"
type textarea "x"
type textarea "The Pre-Labor Day sale begins August 16th! Complete the form to Click here to r…"
type textarea "x"
type textarea "The Pre-Labor Day sale begins August 16th! Complete the form to Click here to r…"
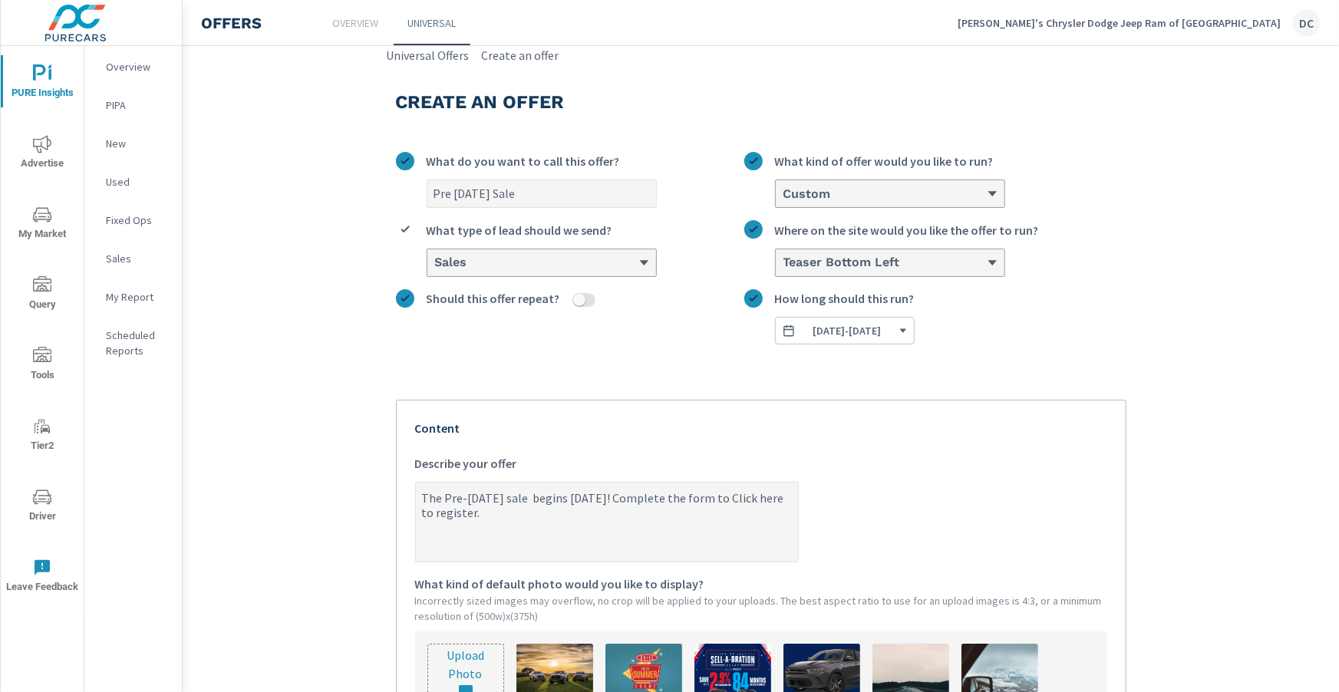
type textarea "x"
type textarea "The Pre-Labor Day sale begins August 16th! Complete the form to r Click here to…"
type textarea "x"
type textarea "The Pre-Labor Day sale begins August 16th! Complete the form to re Click here t…"
type textarea "x"
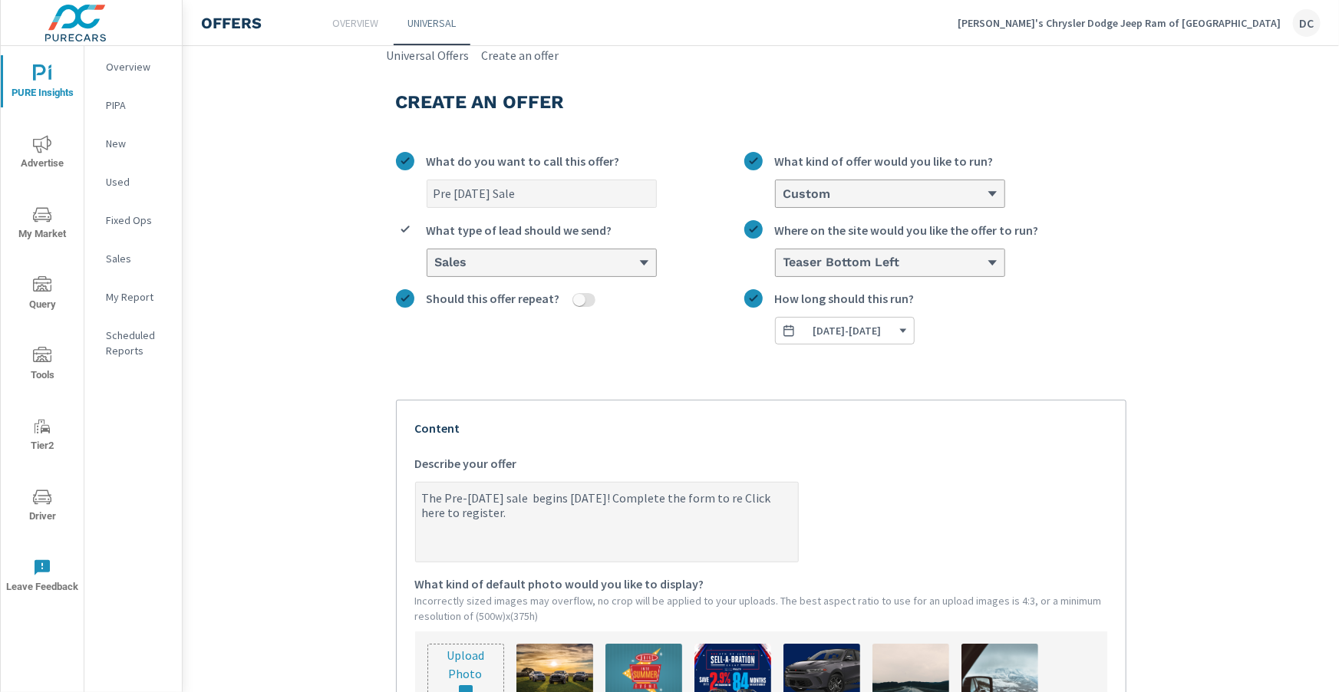
type textarea "The Pre-Labor Day sale begins August 16th! Complete the form to reg Click here …"
type textarea "x"
type textarea "The Pre-Labor Day sale begins August 16th! Complete the form to regi Click here…"
type textarea "x"
type textarea "The Pre-Labor Day sale begins August 16th! Complete the form to regis Click her…"
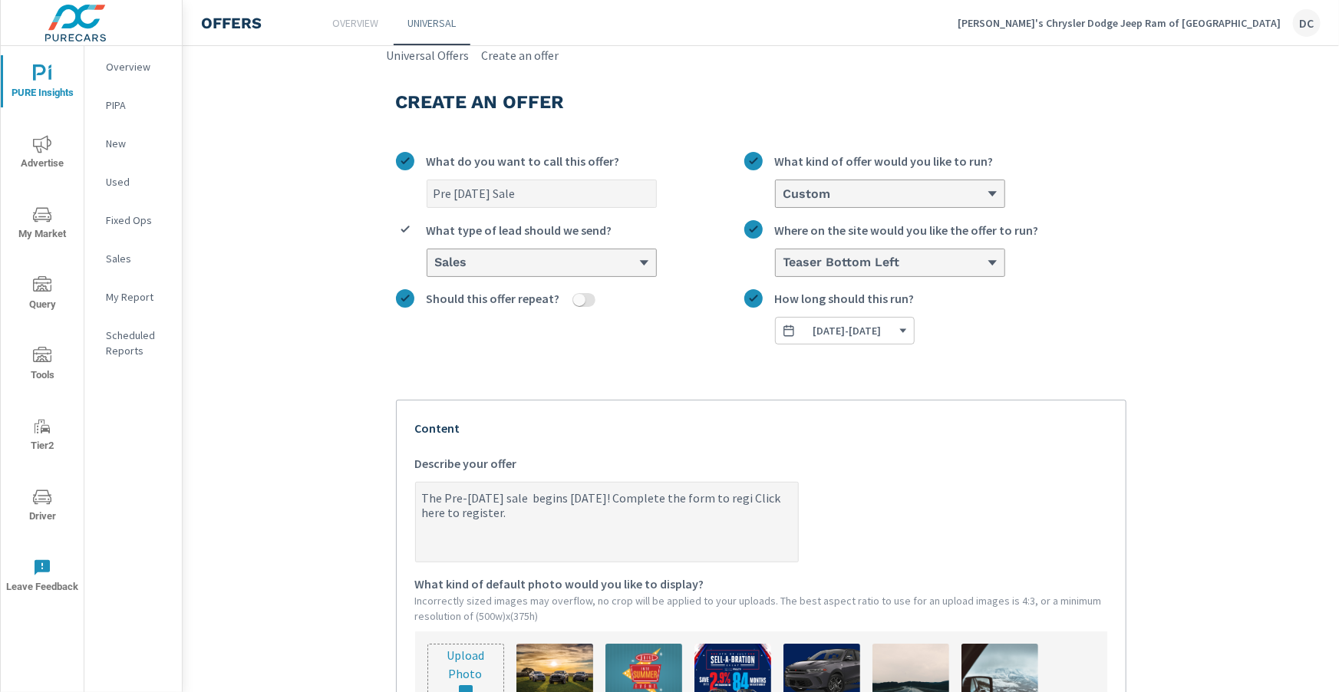
type textarea "x"
type textarea "The Pre-Labor Day sale begins August 16th! Complete the form to regist Click he…"
type textarea "x"
type textarea "The Pre-Labor Day sale begins August 16th! Complete the form to registe Click h…"
type textarea "x"
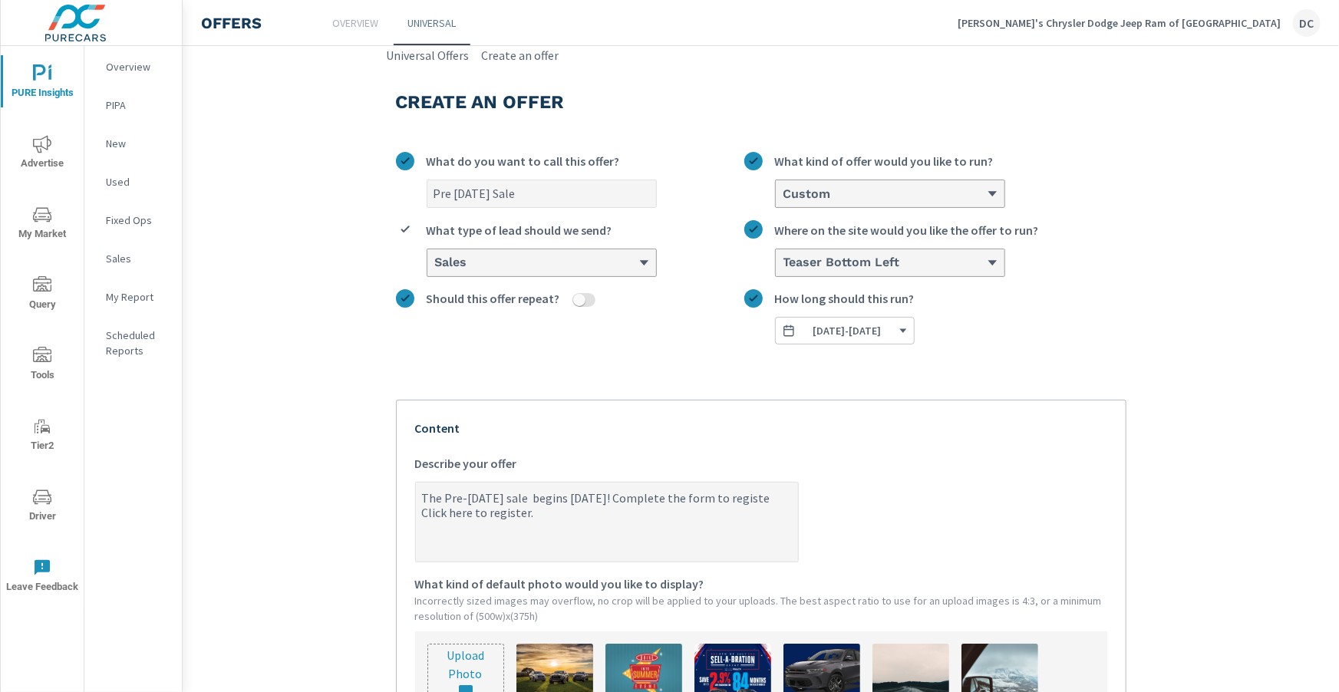
type textarea "The Pre-Labor Day sale begins August 16th! Complete the form to register Click …"
type textarea "x"
type textarea "The Pre-Labor Day sale begins August 16th! Complete the form to register. Click…"
type textarea "x"
drag, startPoint x: 621, startPoint y: 519, endPoint x: 465, endPoint y: 519, distance: 155.7
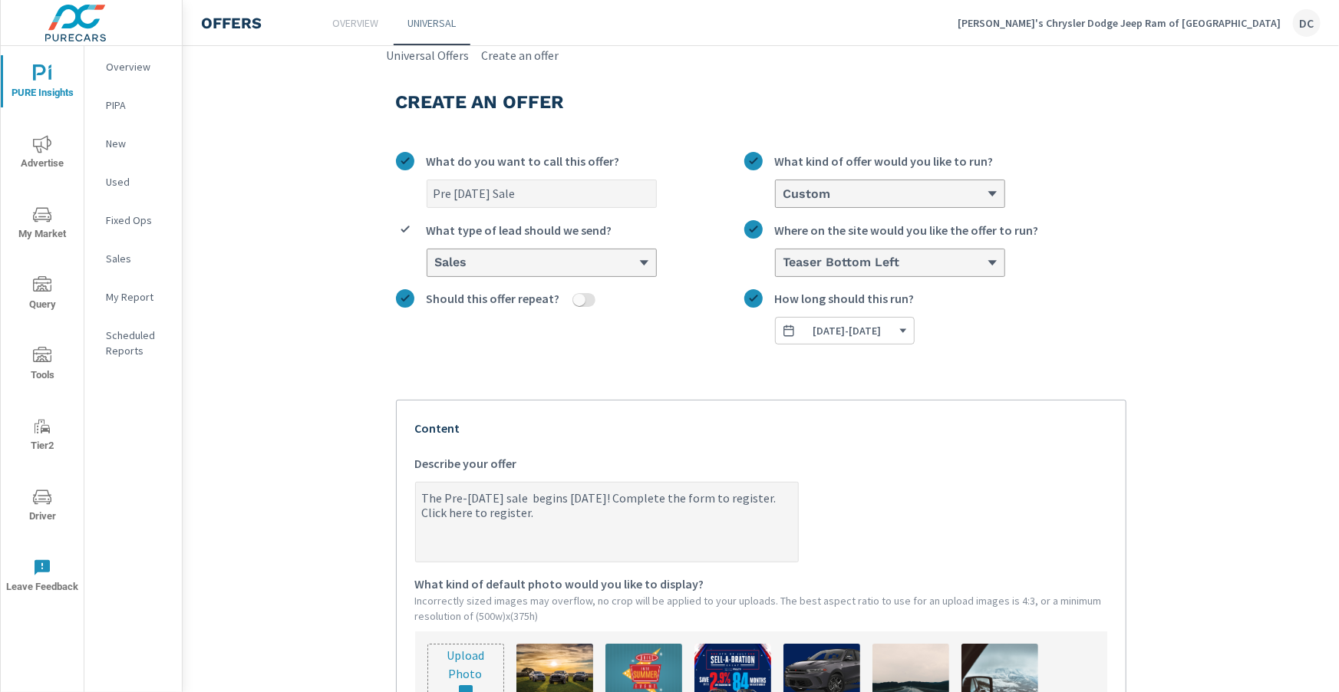
click at [464, 519] on textarea "The Pre-Labor Day sale begins August 16th! Complete the form to register. Click…" at bounding box center [607, 523] width 382 height 77
click at [574, 517] on textarea "The Pre-Labor Day sale begins August 16th! Complete the form to register. Click…" at bounding box center [607, 523] width 382 height 77
drag, startPoint x: 580, startPoint y: 515, endPoint x: 464, endPoint y: 516, distance: 115.8
click at [464, 516] on textarea "The Pre-Labor Day sale begins August 16th! Complete the form to register. Click…" at bounding box center [607, 523] width 382 height 77
type textarea "The Pre-Labor Day sale begins August 16th! Complete the form to register."
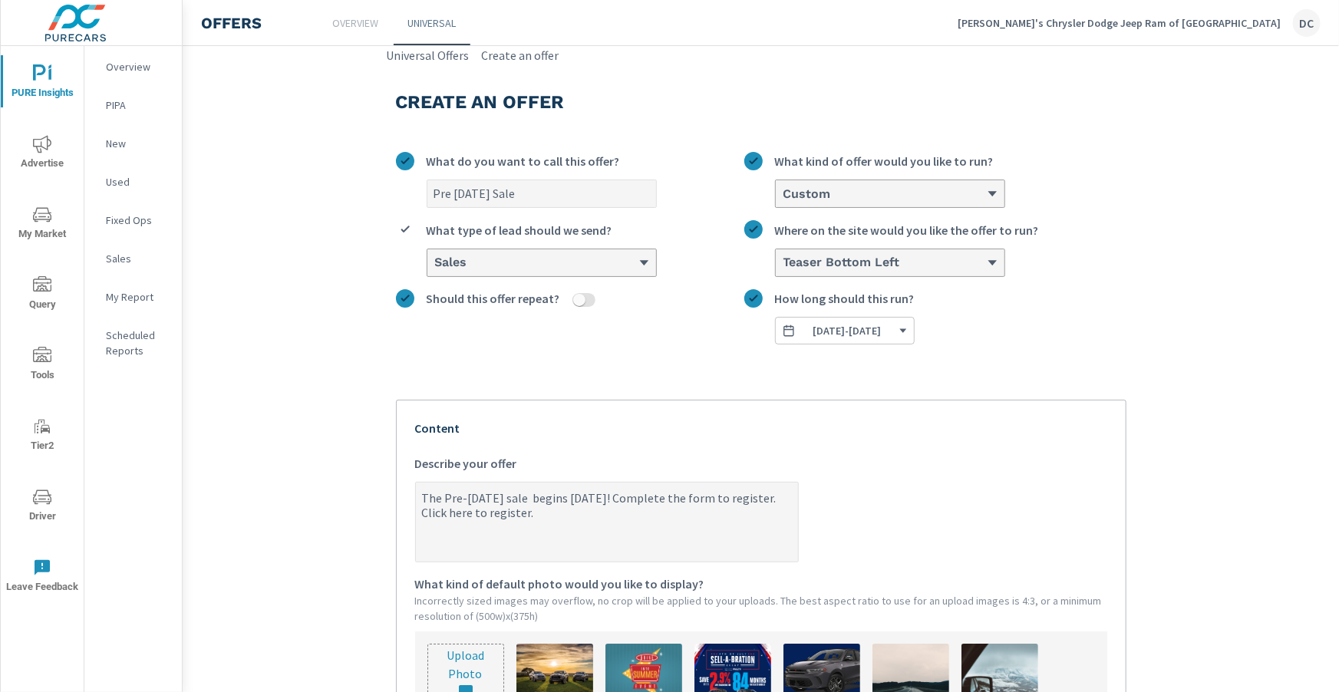
type textarea "x"
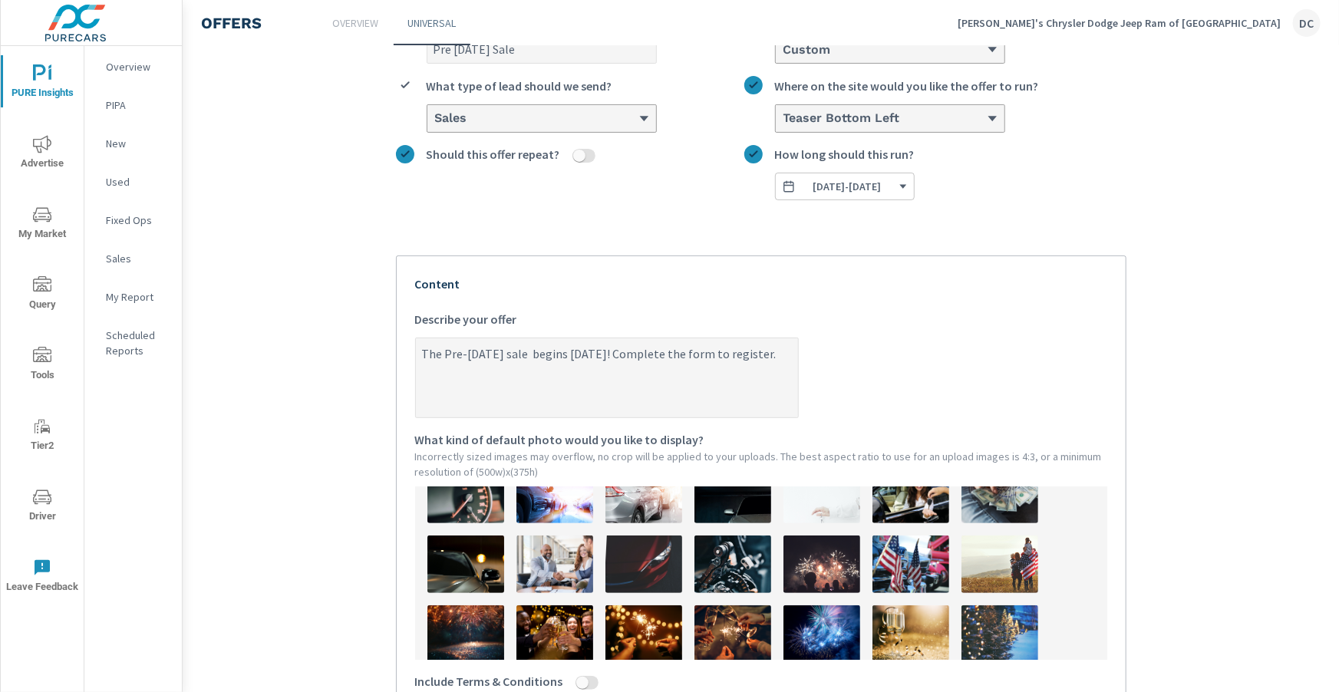
scroll to position [388, 0]
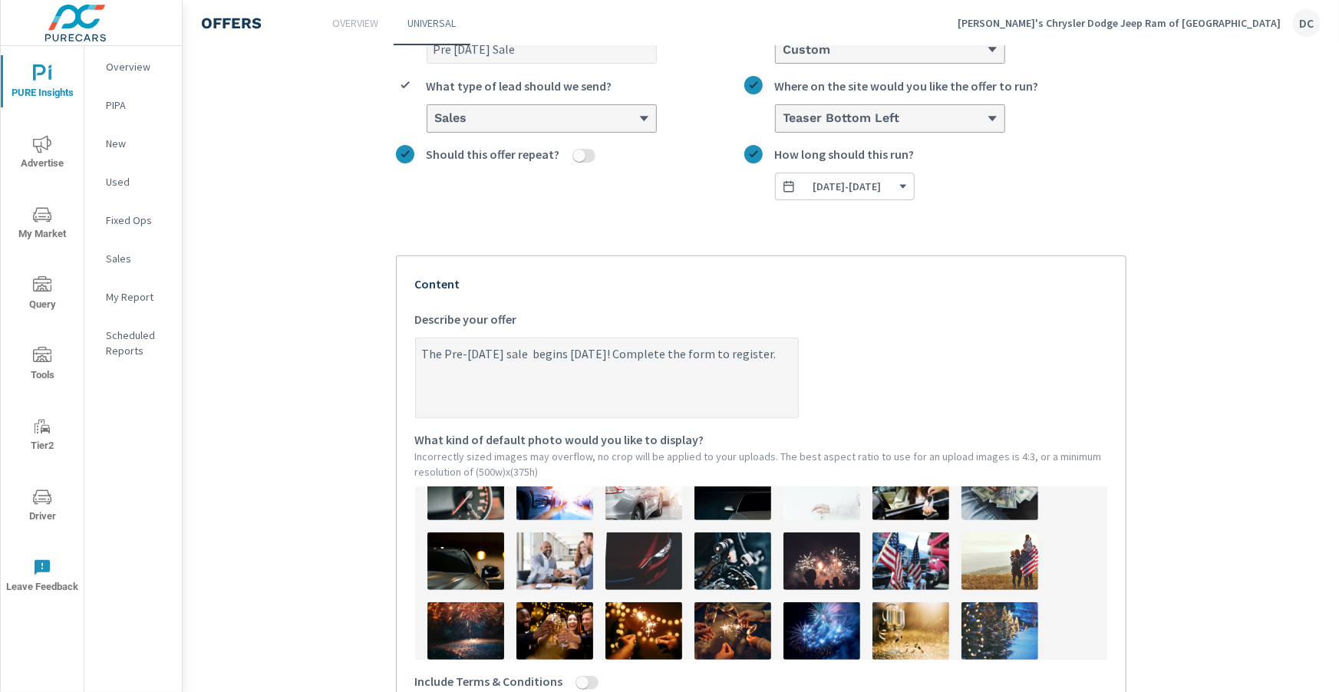
type textarea "The Pre-Labor Day sale begins August 16th! Complete the form to register."
click at [831, 558] on img at bounding box center [821, 561] width 77 height 58
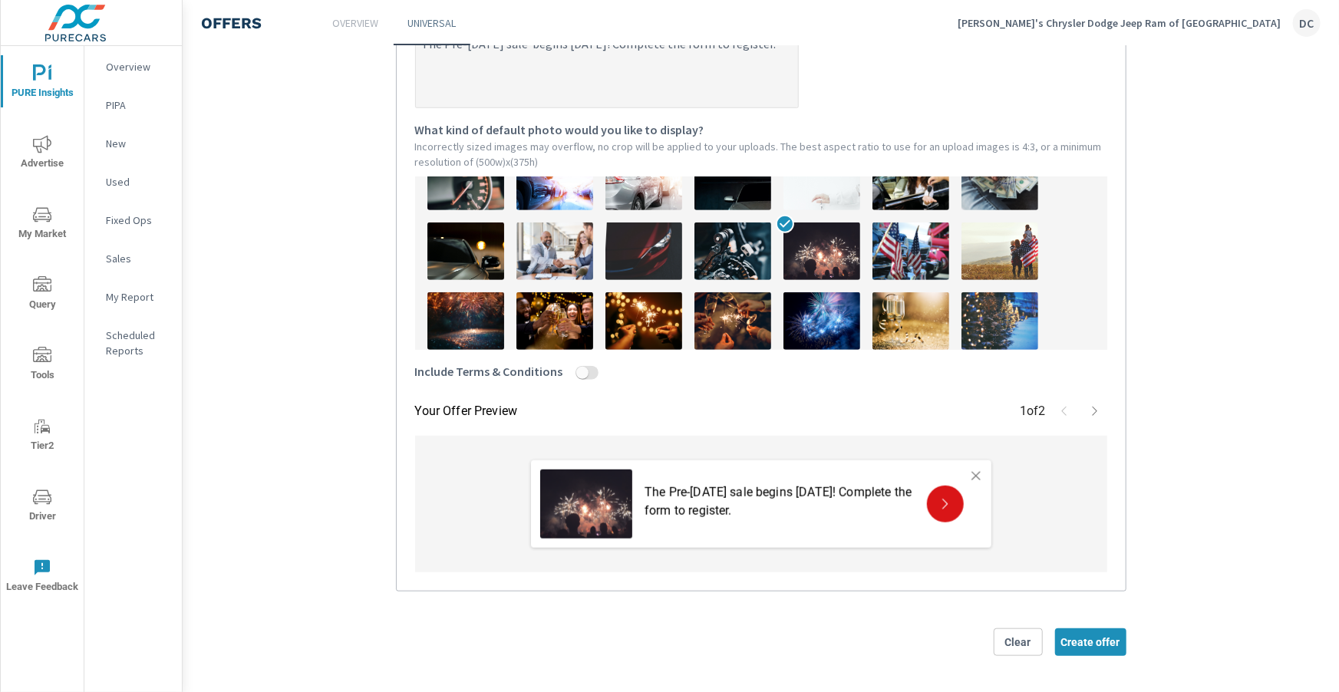
click at [1098, 409] on icon "button" at bounding box center [1095, 411] width 12 height 12
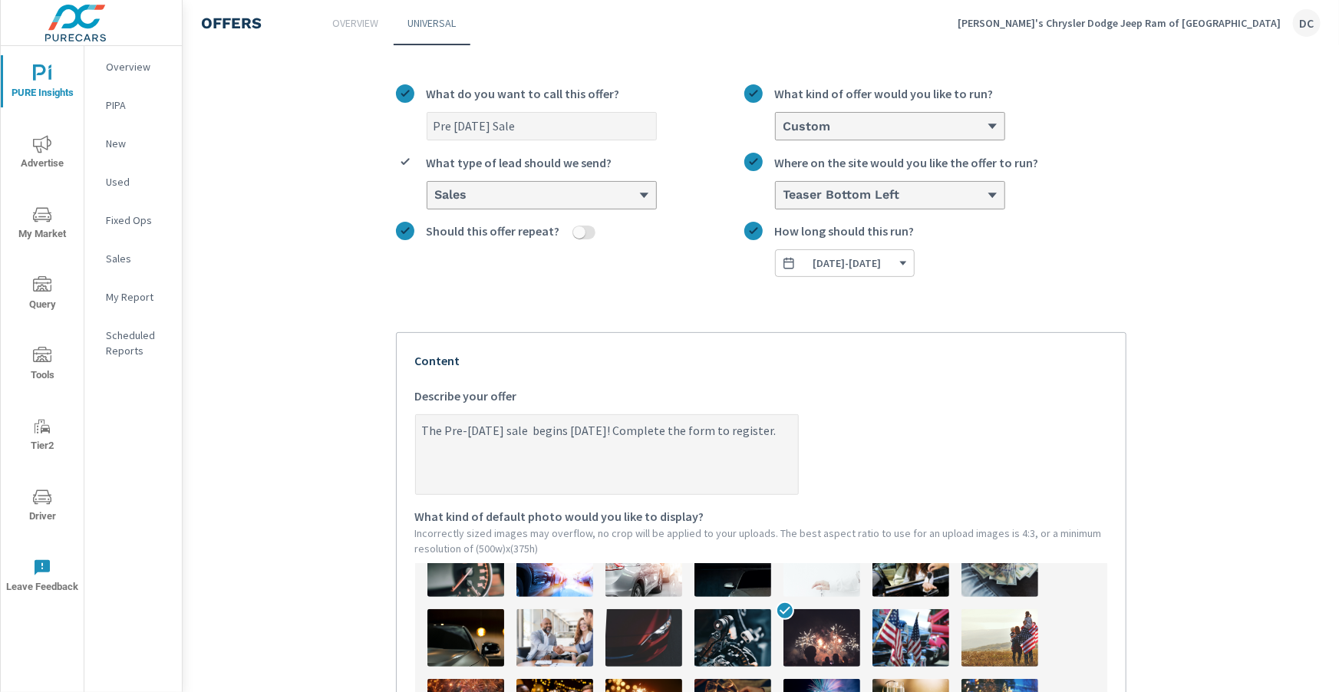
scroll to position [0, 0]
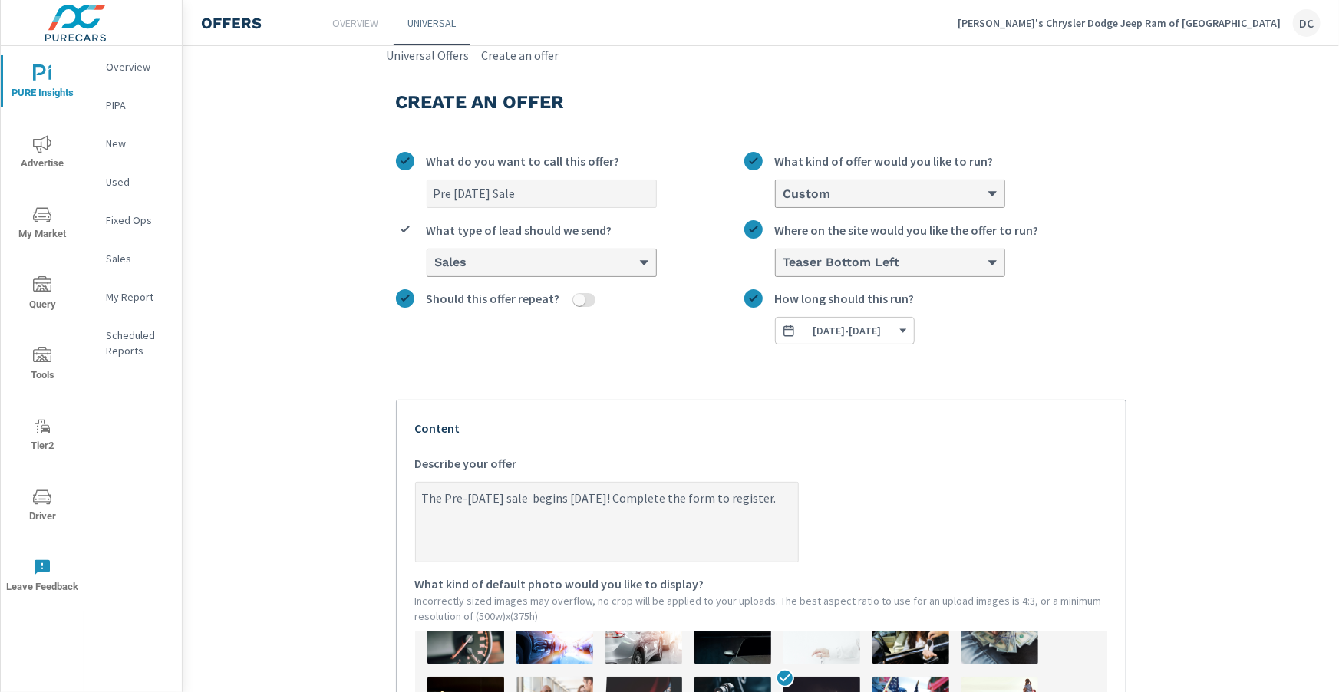
type textarea "x"
click at [469, 509] on textarea "The Pre-Labor Day sale begins August 16th! Complete the form to register." at bounding box center [607, 523] width 382 height 77
type textarea "The Pre-Labor Day sale begins August 16th! Complete the form to register."
type textarea "x"
type textarea "The Pre-Labor Day sale begins August 16th! Complete the form to register"
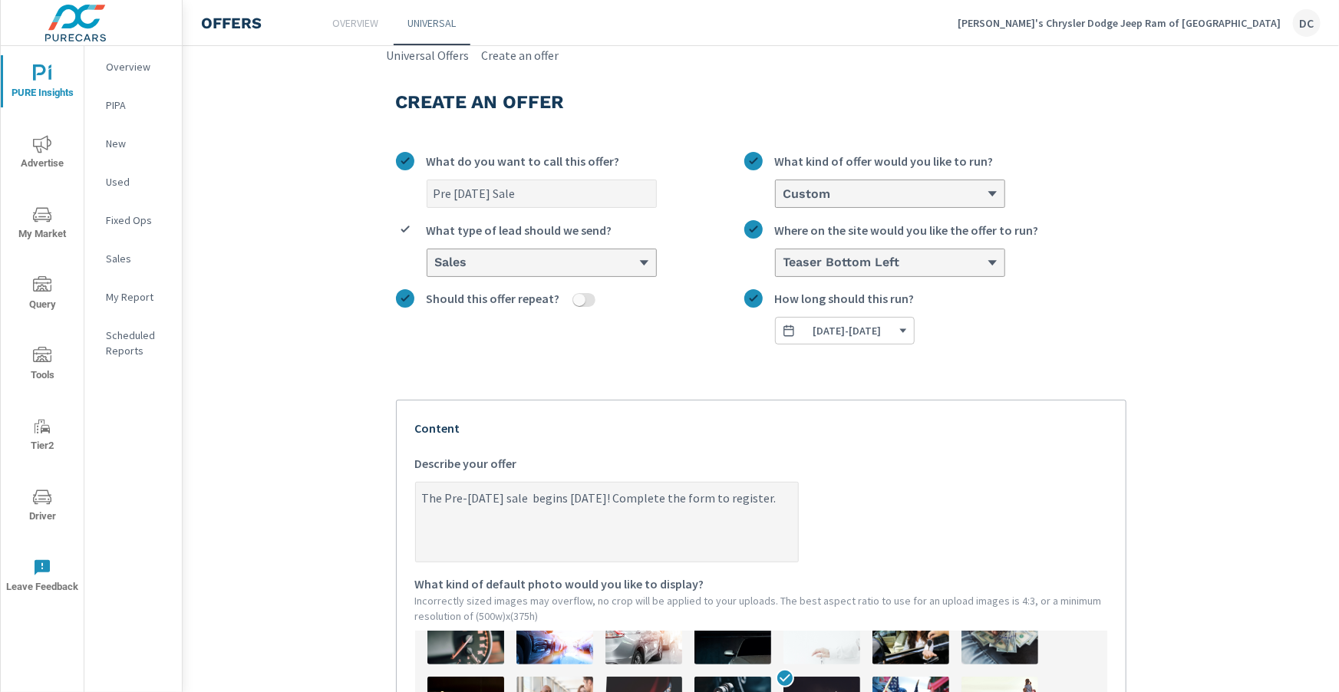
type textarea "x"
type textarea "The Pre-Labor Day sale begins August 16th! Complete the form to register"
type textarea "x"
type textarea "The Pre-Labor Day sale begins August 16th! Complete the form to register f"
type textarea "x"
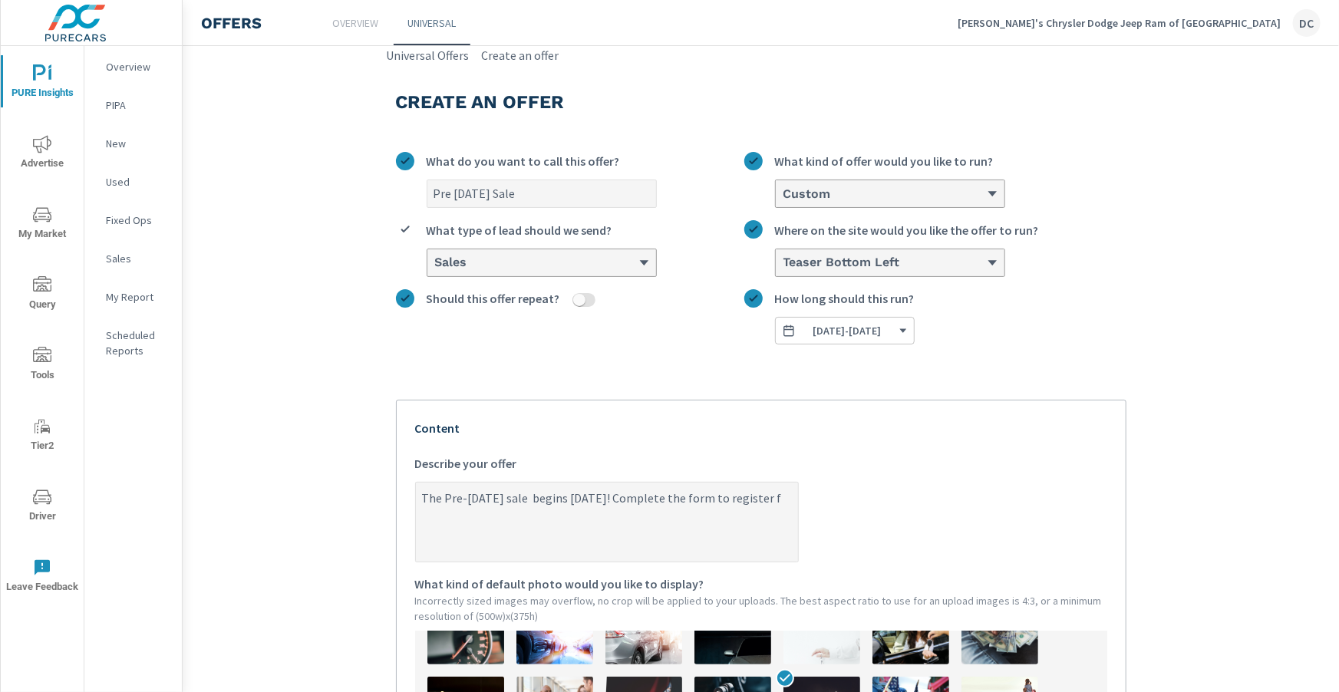
type textarea "The Pre-Labor Day sale begins August 16th! Complete the form to register fo"
type textarea "x"
type textarea "The Pre-Labor Day sale begins August 16th! Complete the form to register for"
type textarea "x"
type textarea "The Pre-Labor Day sale begins August 16th! Complete the form to register for"
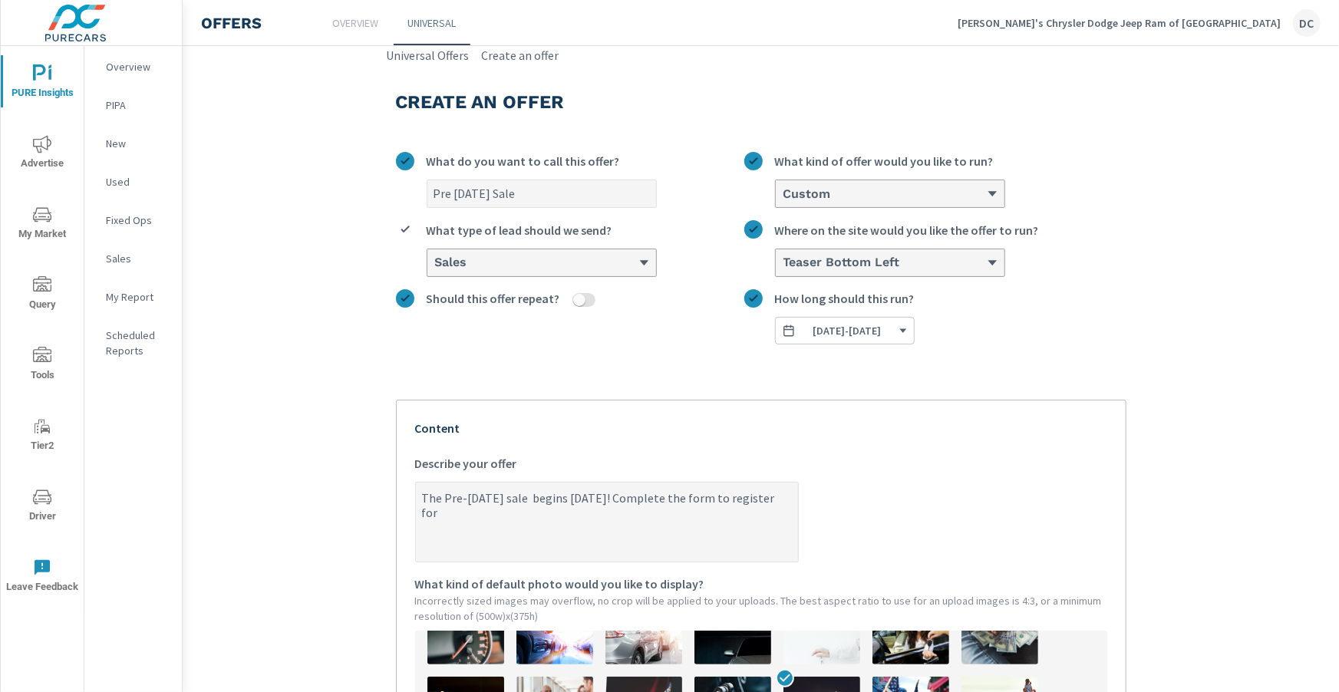
type textarea "x"
type textarea "The Pre-Labor Day sale begins August 16th! Complete the form to register for t"
type textarea "x"
type textarea "The Pre-Labor Day sale begins August 16th! Complete the form to register for th"
type textarea "x"
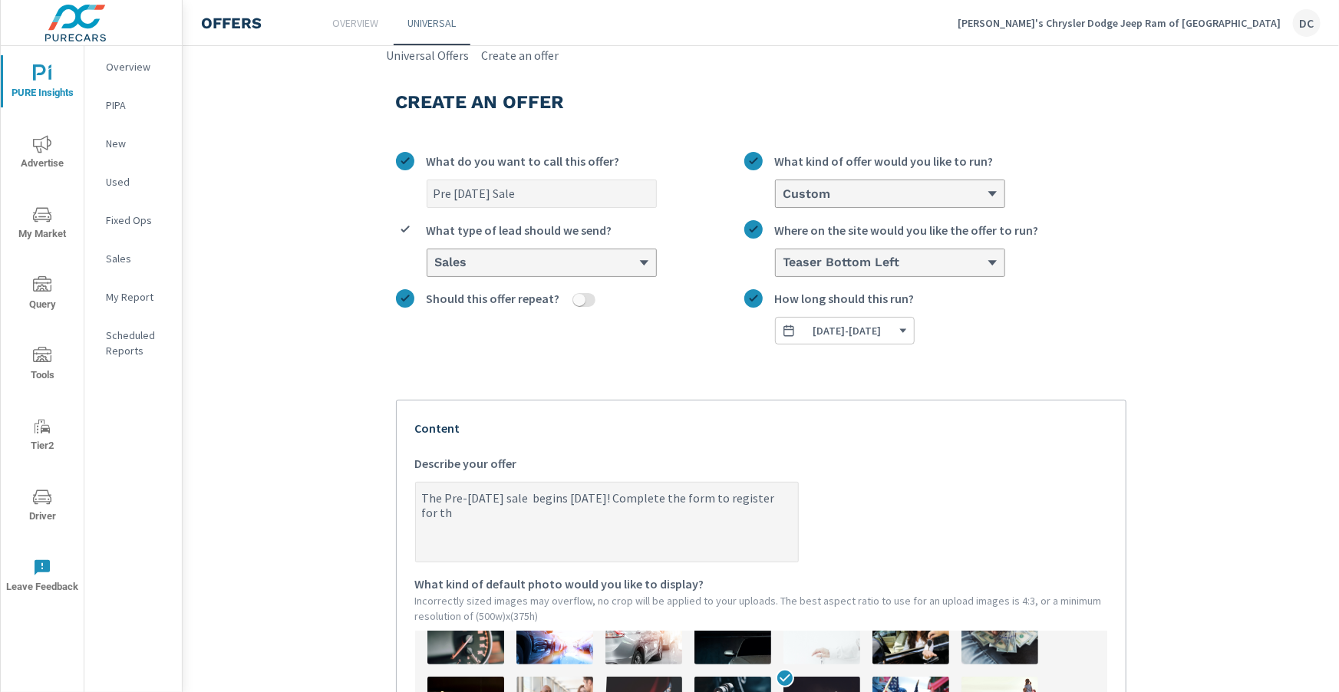
type textarea "The Pre-Labor Day sale begins August 16th! Complete the form to register for the"
type textarea "x"
type textarea "The Pre-Labor Day sale begins August 16th! Complete the form to register for the"
type textarea "x"
type textarea "The Pre-Labor Day sale begins August 16th! Complete the form to register for th…"
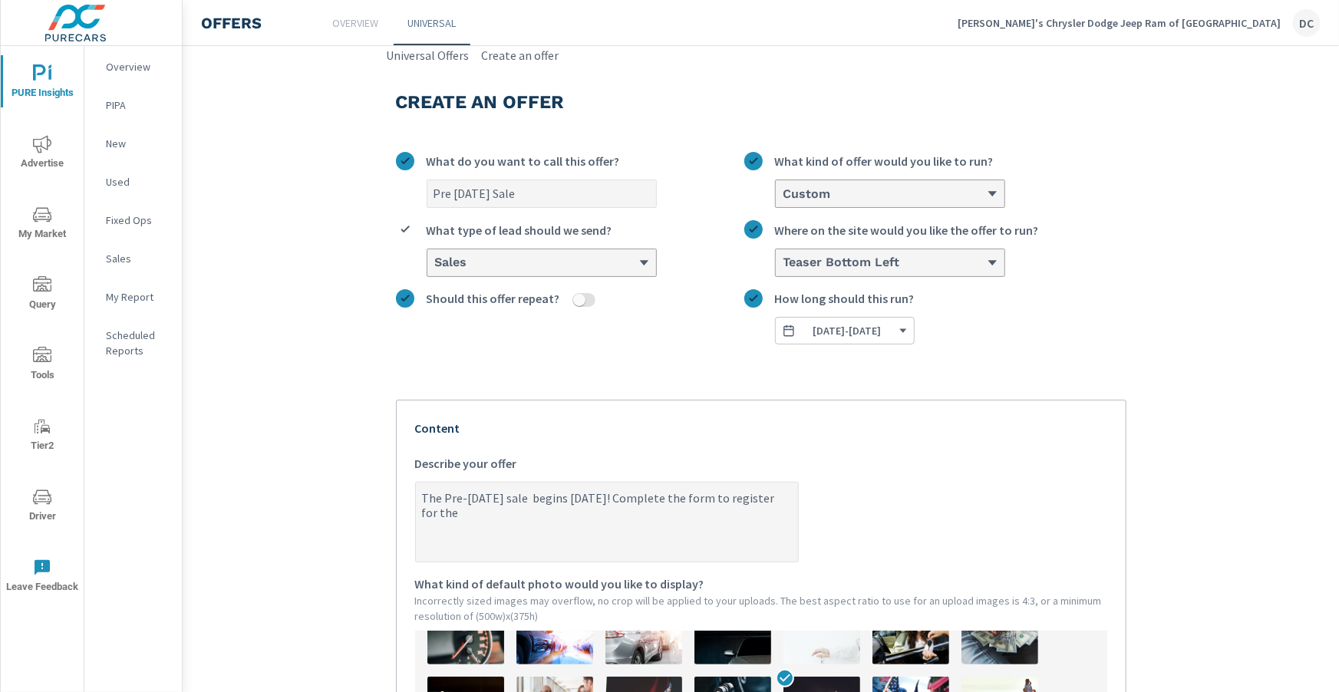
type textarea "x"
type textarea "The Pre-Labor Day sale begins August 16th! Complete the form to register for th…"
type textarea "x"
type textarea "The Pre-Labor Day sale begins August 16th! Complete the form to register for th…"
type textarea "x"
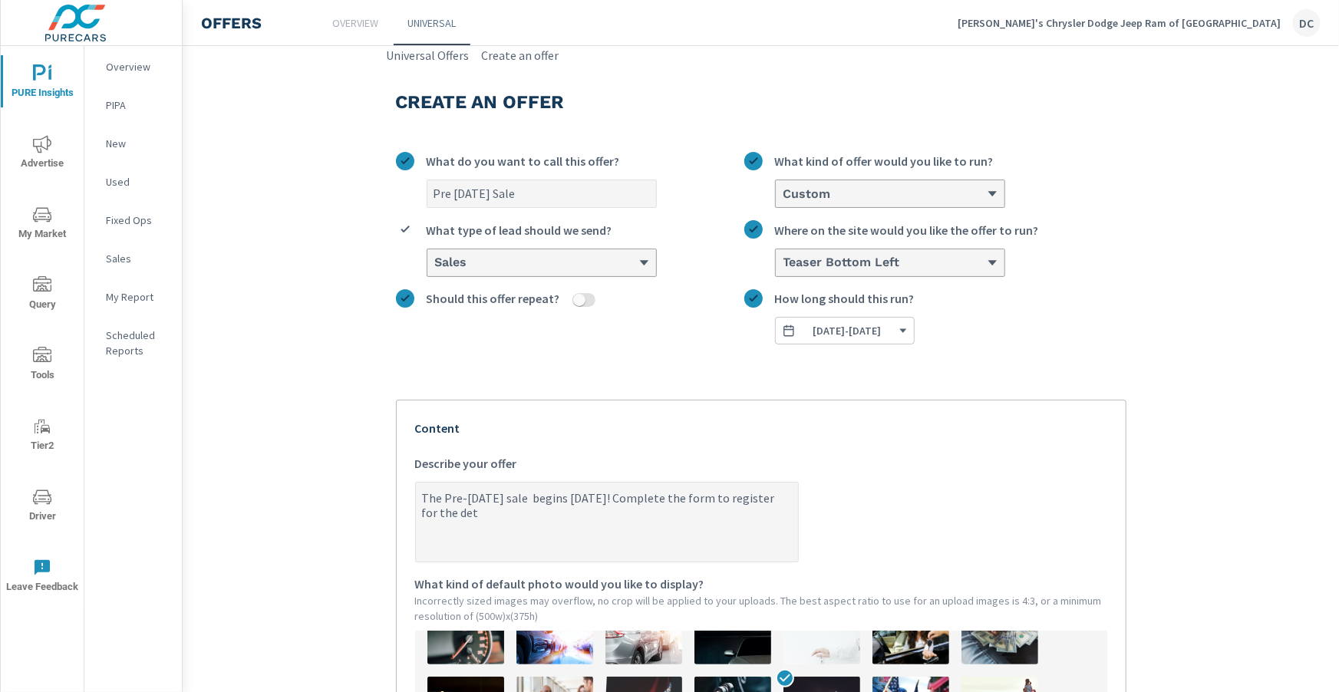
type textarea "The Pre-Labor Day sale begins August 16th! Complete the form to register for th…"
type textarea "x"
type textarea "The Pre-Labor Day sale begins August 16th! Complete the form to register for th…"
type textarea "x"
type textarea "The Pre-Labor Day sale begins August 16th! Complete the form to register for th…"
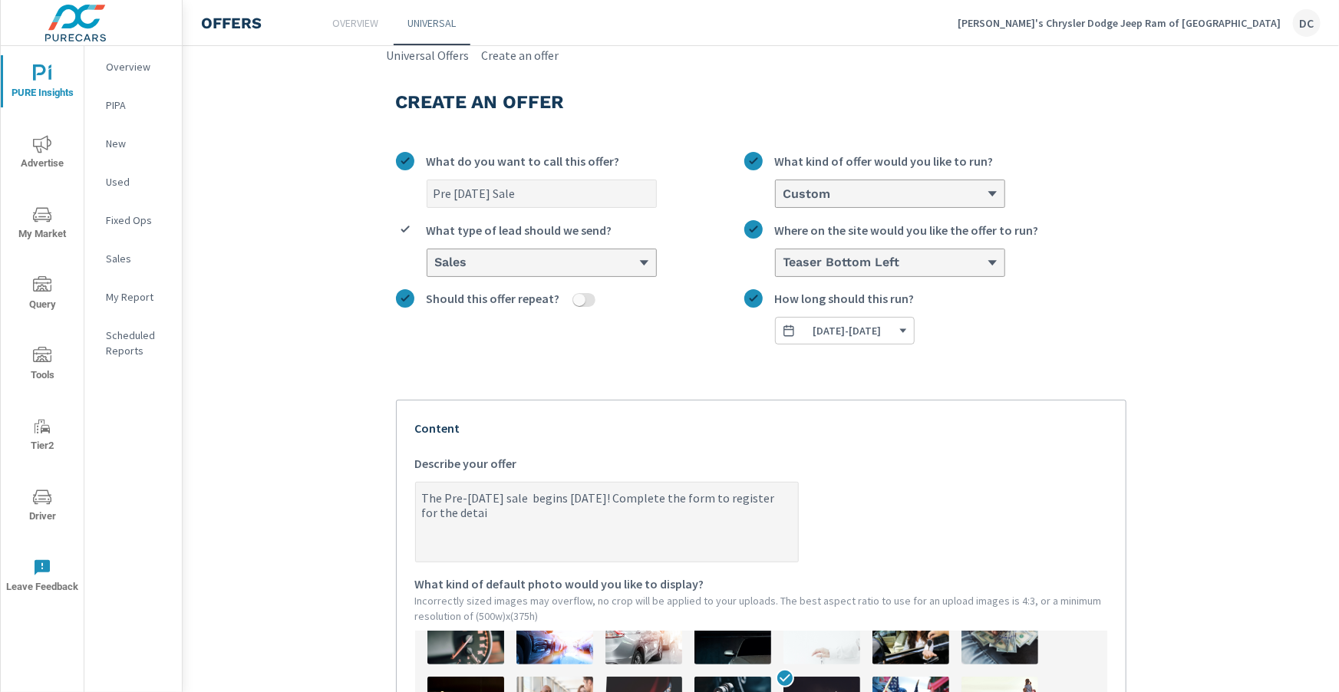
type textarea "x"
type textarea "The Pre-Labor Day sale begins August 16th! Complete the form to register for th…"
type textarea "x"
type textarea "The Pre-Labor Day sale begins August 16th! Complete the form to register for th…"
type textarea "x"
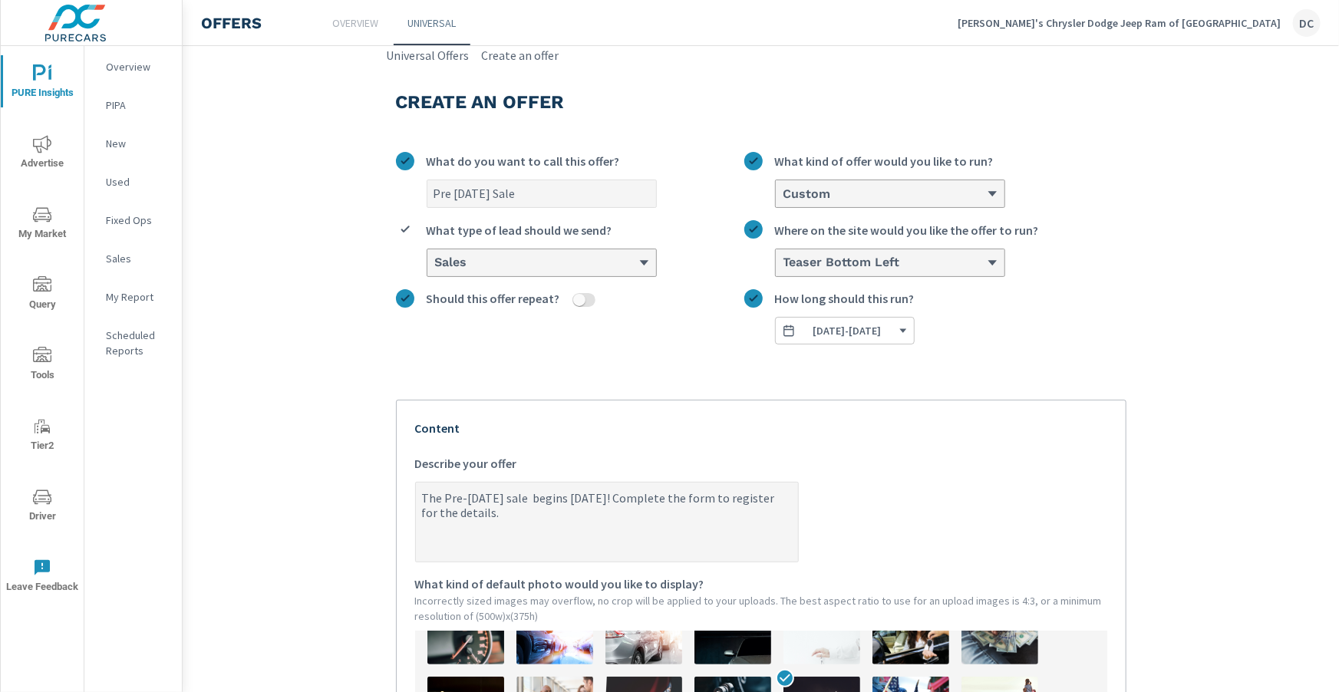
type textarea "The Pre-Labor Day sale begins August 16th! Complete the form to register for th…"
type textarea "x"
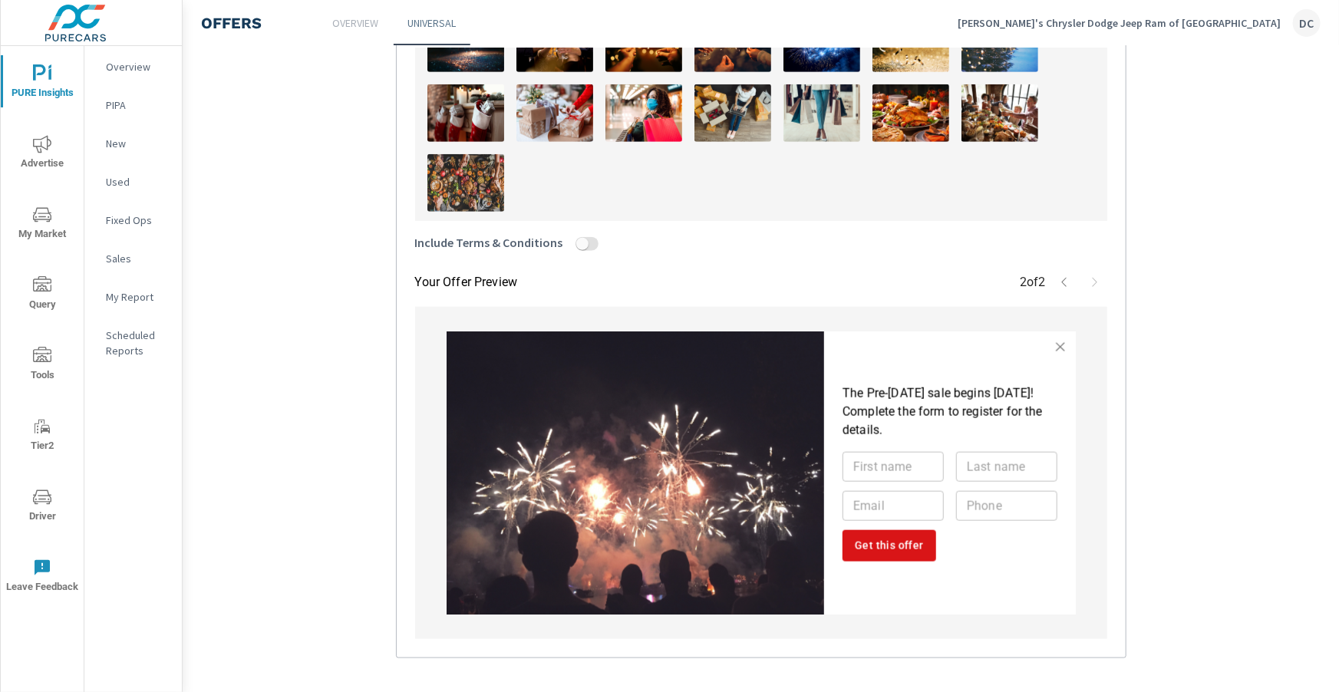
scroll to position [651, 0]
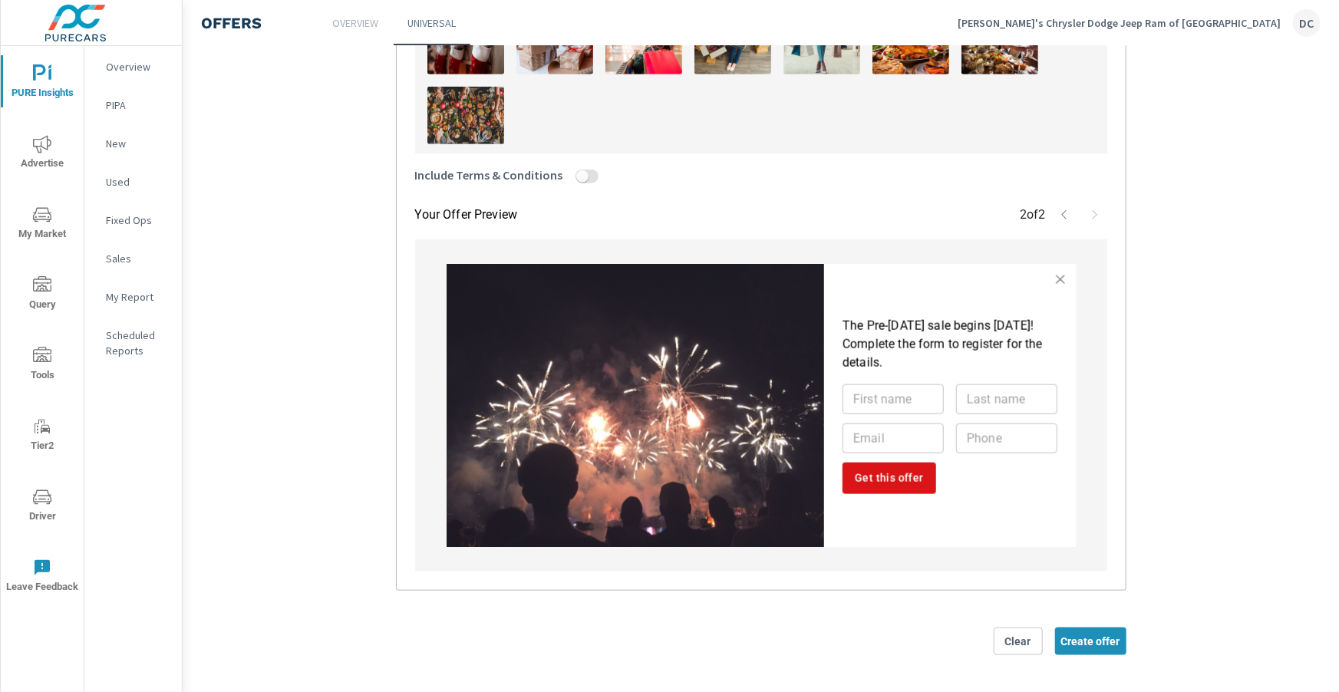
type textarea "The Pre-Labor Day sale begins August 16th! Complete the form to register for th…"
type textarea "x"
